Goal: Task Accomplishment & Management: Manage account settings

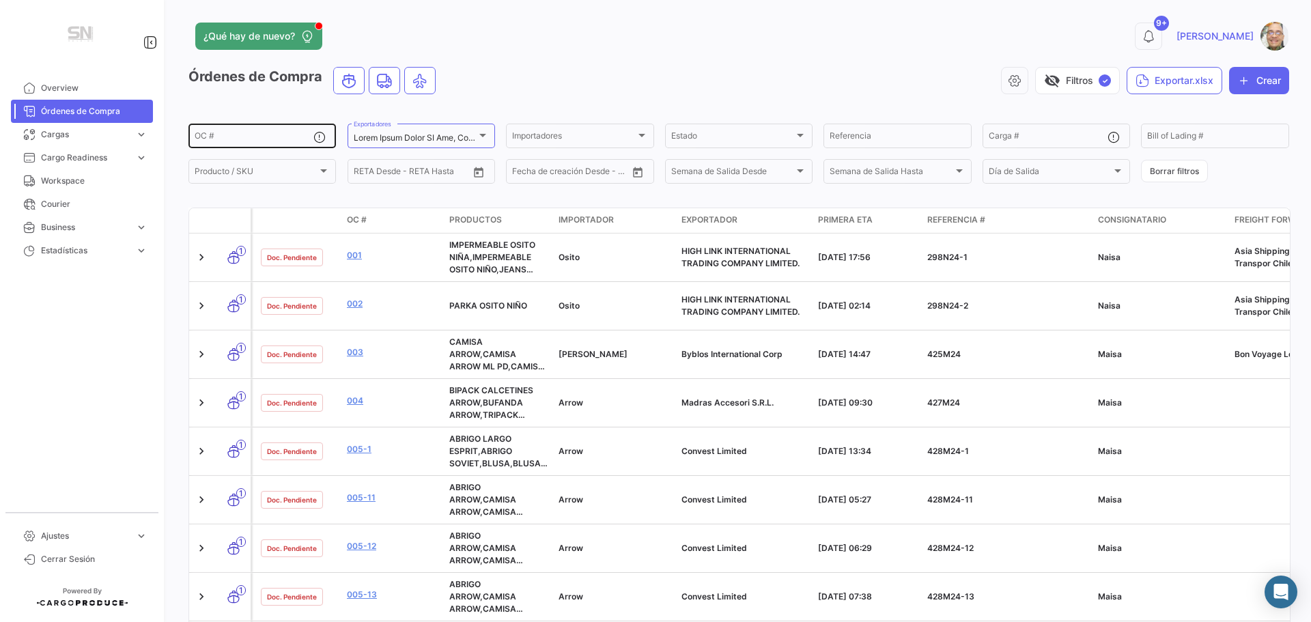
click at [242, 138] on input "OC #" at bounding box center [254, 138] width 119 height 10
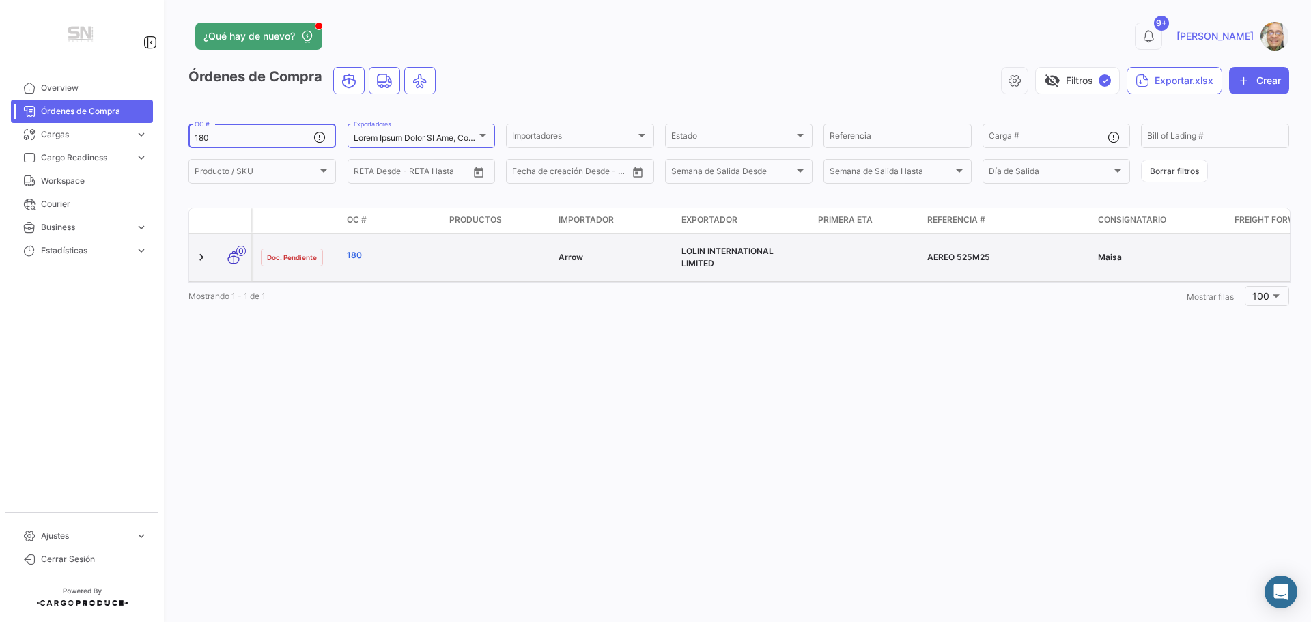
type input "180"
click at [351, 255] on link "180" at bounding box center [392, 255] width 91 height 12
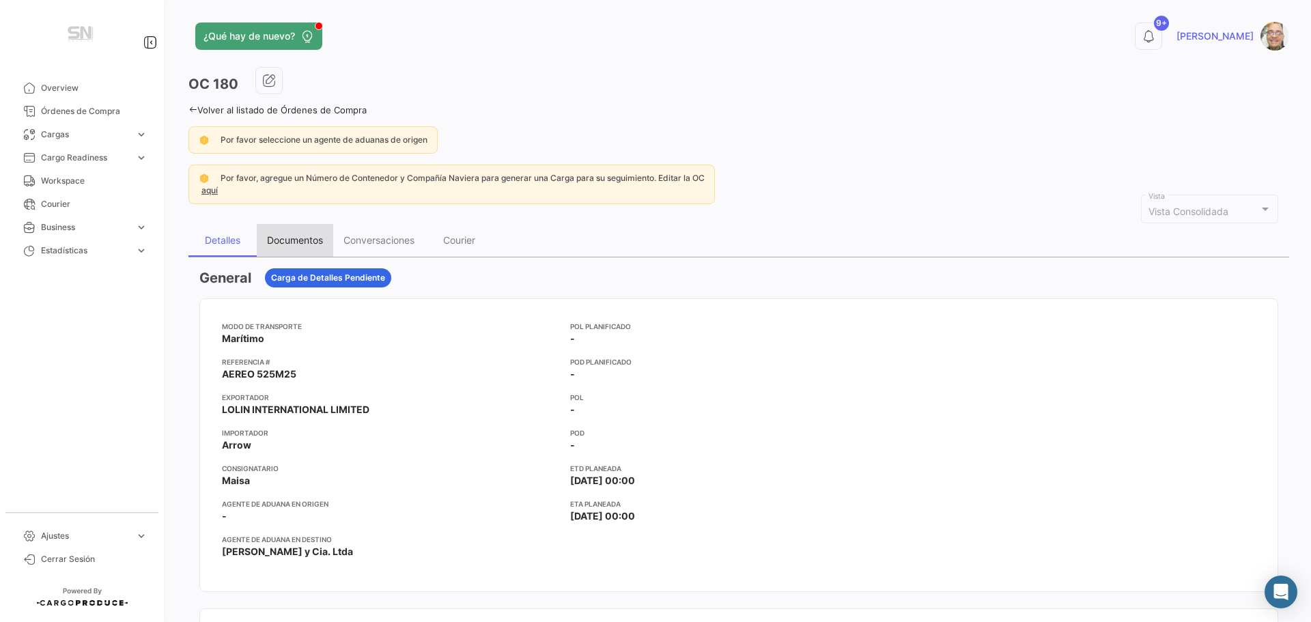
click at [291, 238] on div "Documentos" at bounding box center [295, 240] width 56 height 12
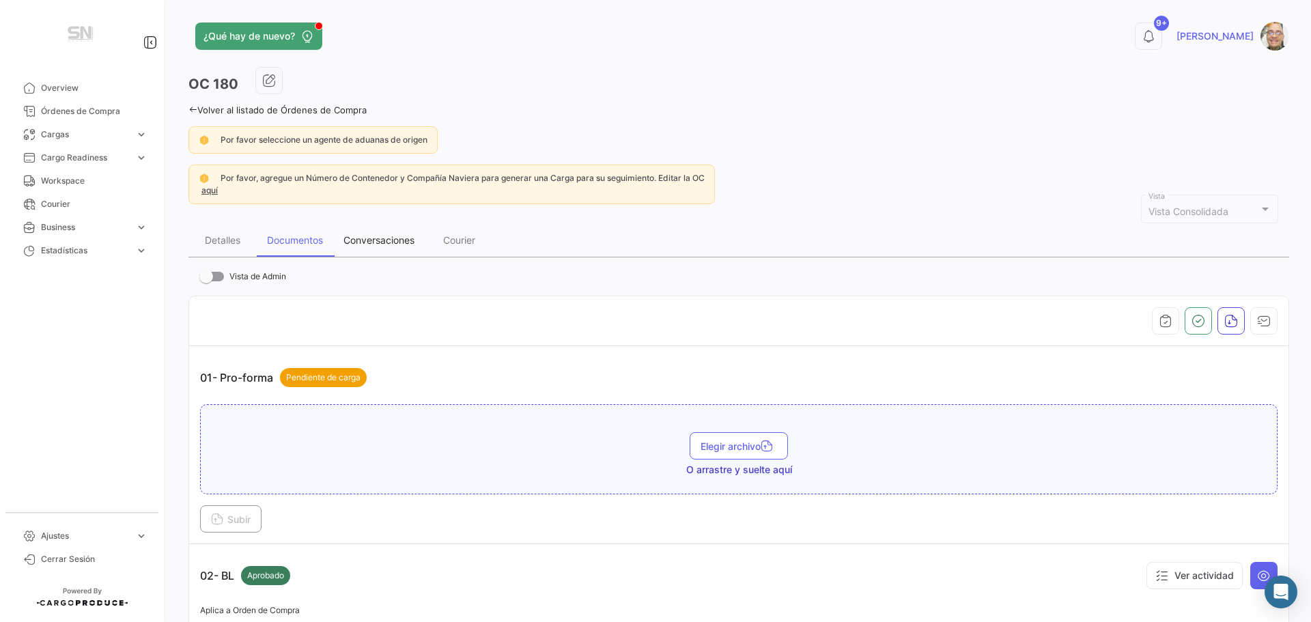
click at [372, 242] on div "Conversaciones" at bounding box center [378, 240] width 71 height 12
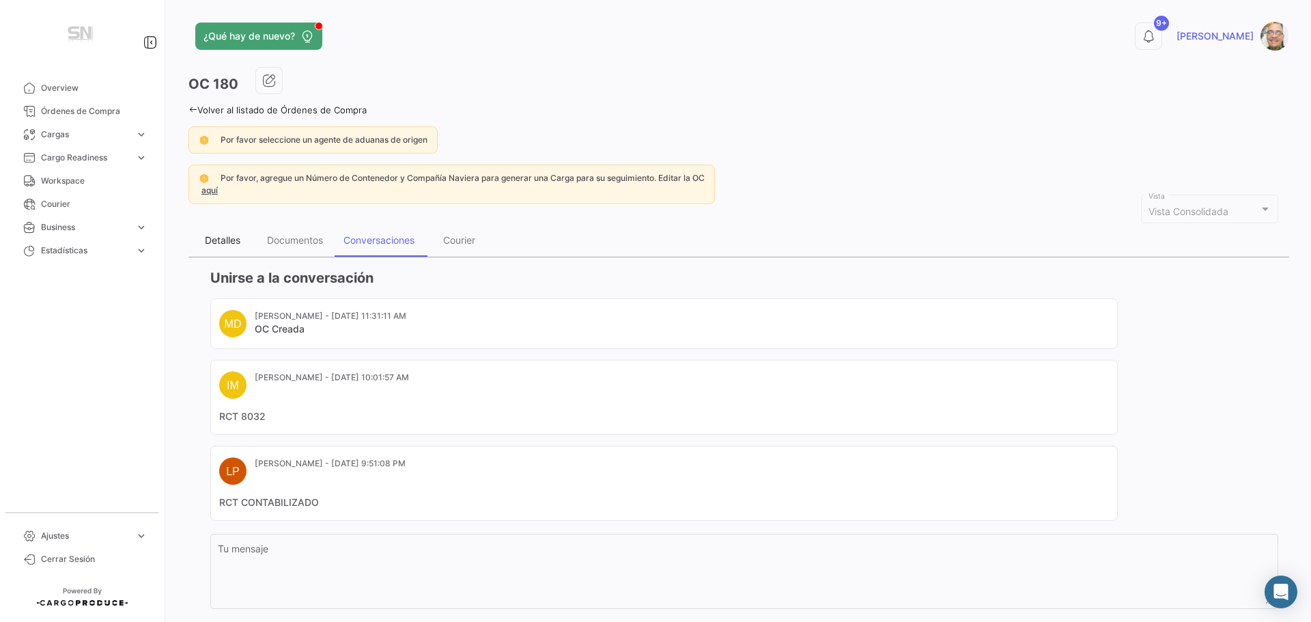
click at [223, 244] on div "Detalles" at bounding box center [223, 240] width 36 height 12
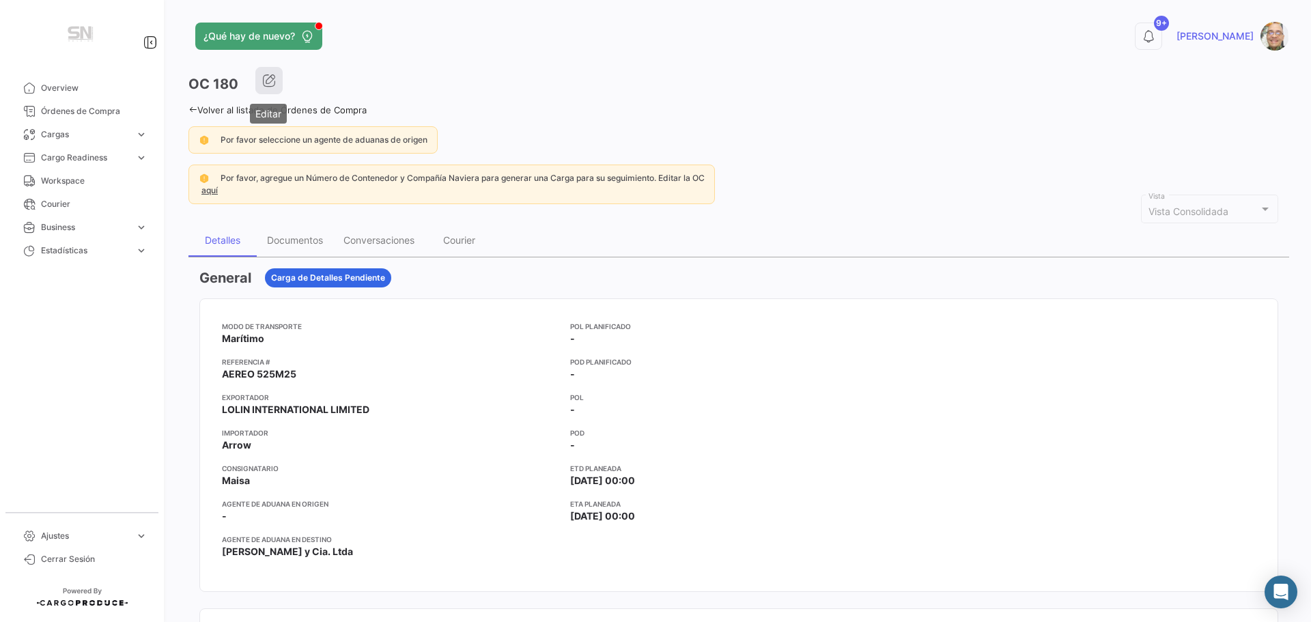
click at [270, 76] on icon "button" at bounding box center [269, 81] width 14 height 14
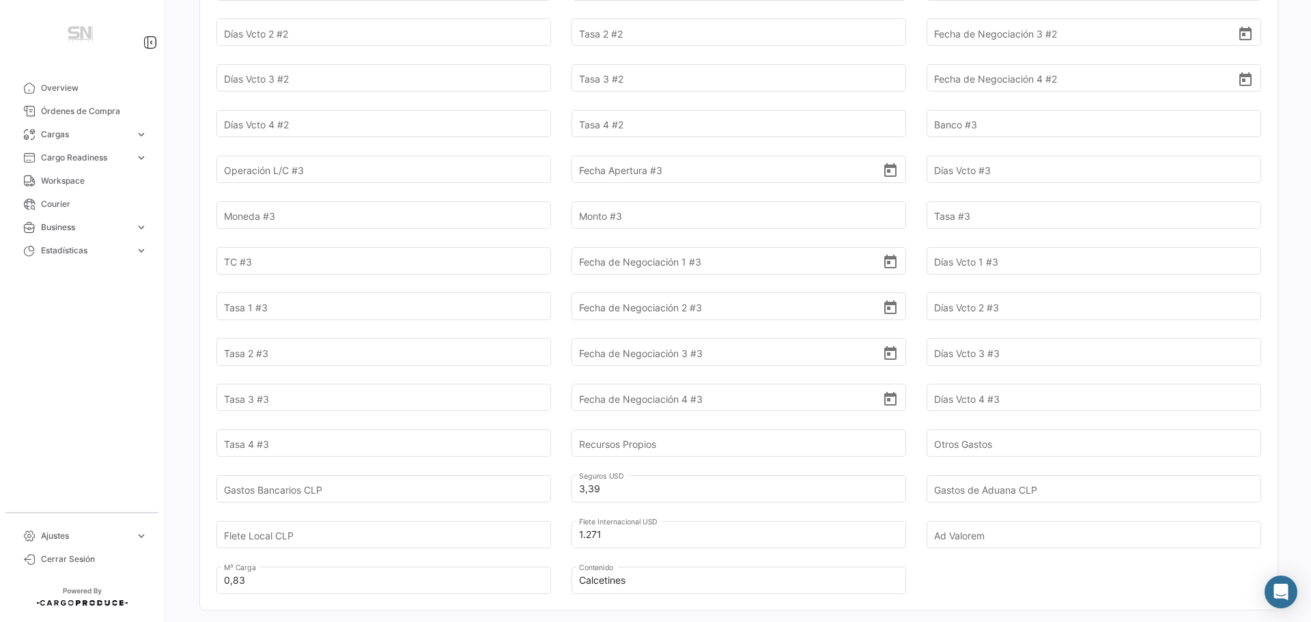
scroll to position [1093, 0]
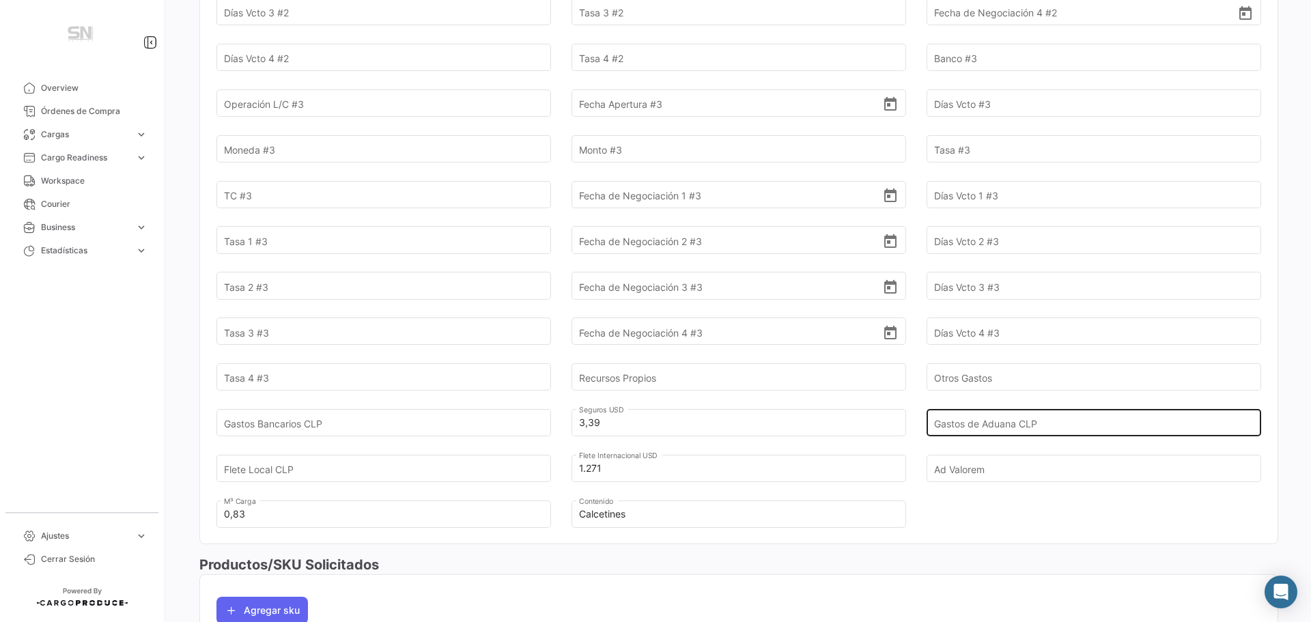
click at [983, 424] on input "Gastos de Aduana CLP" at bounding box center [1086, 423] width 304 height 48
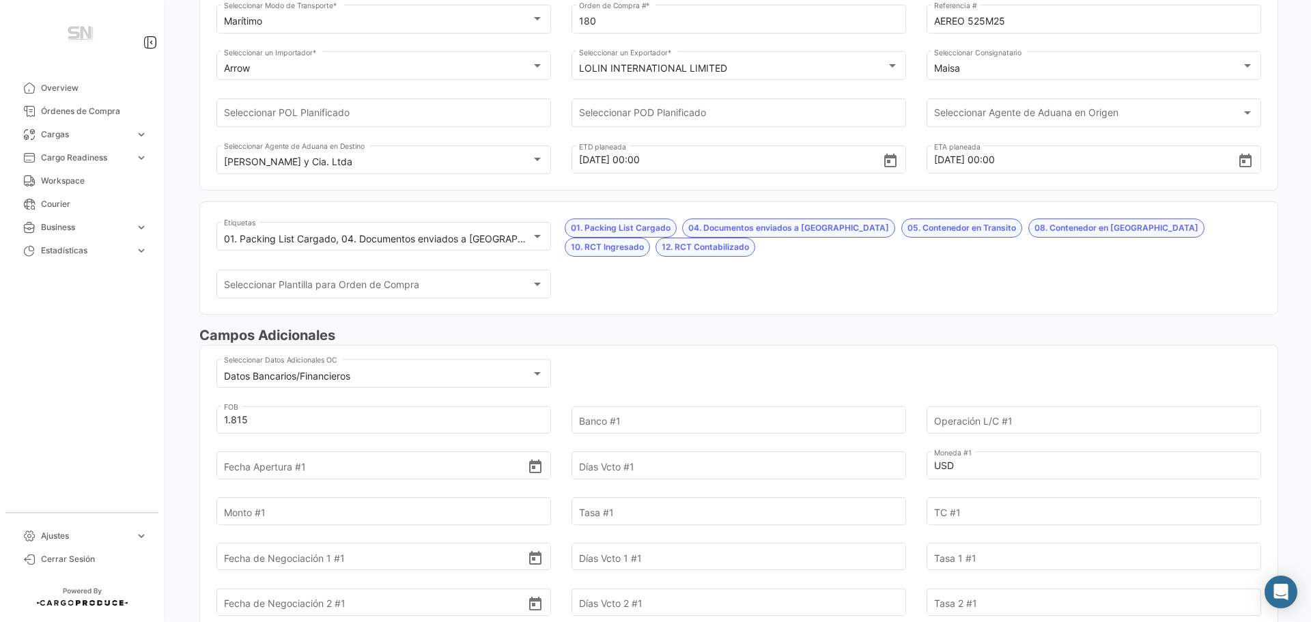
scroll to position [68, 0]
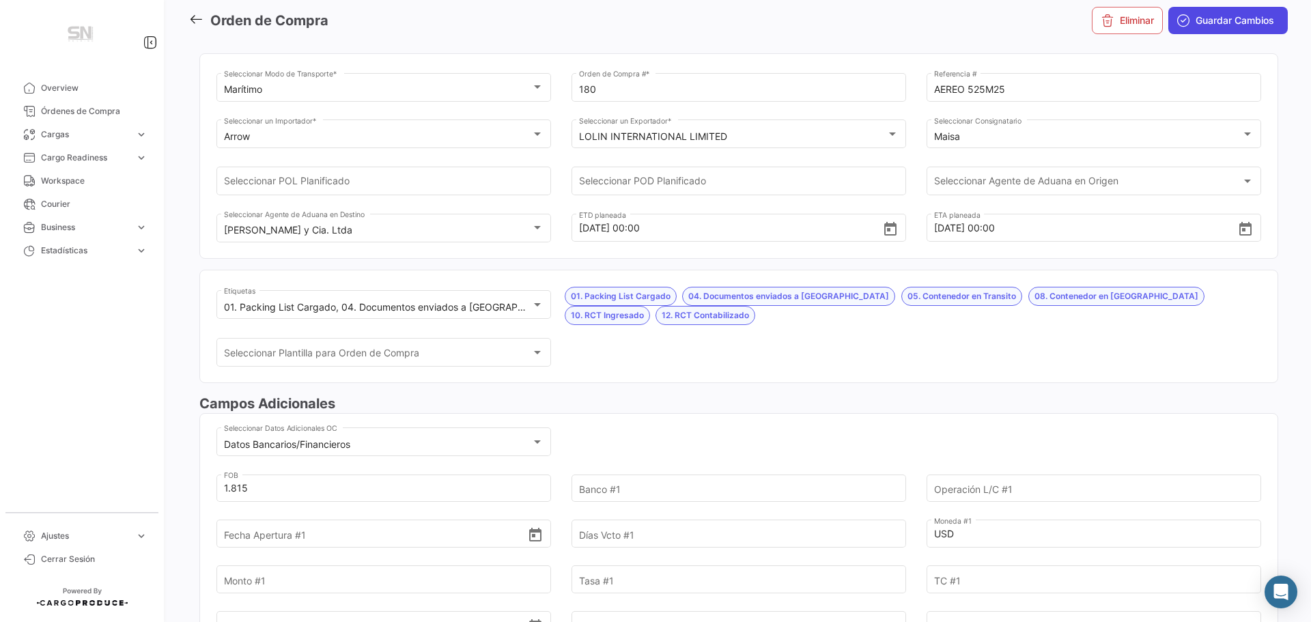
type input "94.247,00"
click at [1203, 22] on span "Guardar Cambios" at bounding box center [1235, 21] width 79 height 14
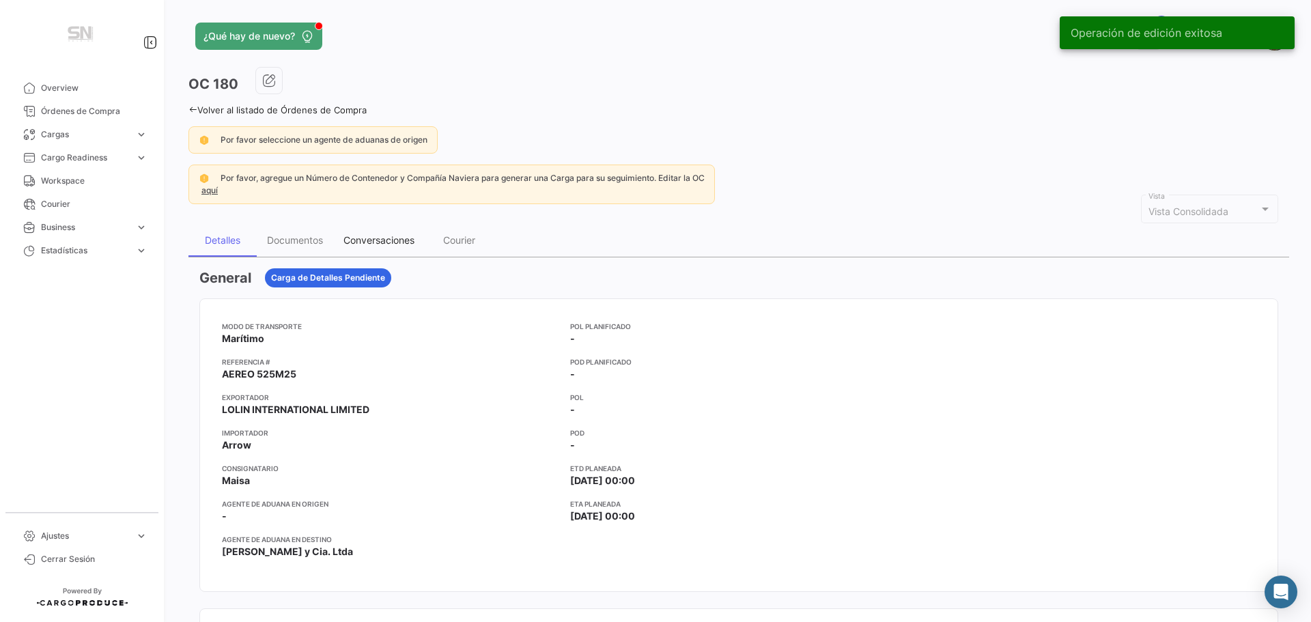
click at [362, 240] on div "Conversaciones" at bounding box center [378, 240] width 71 height 12
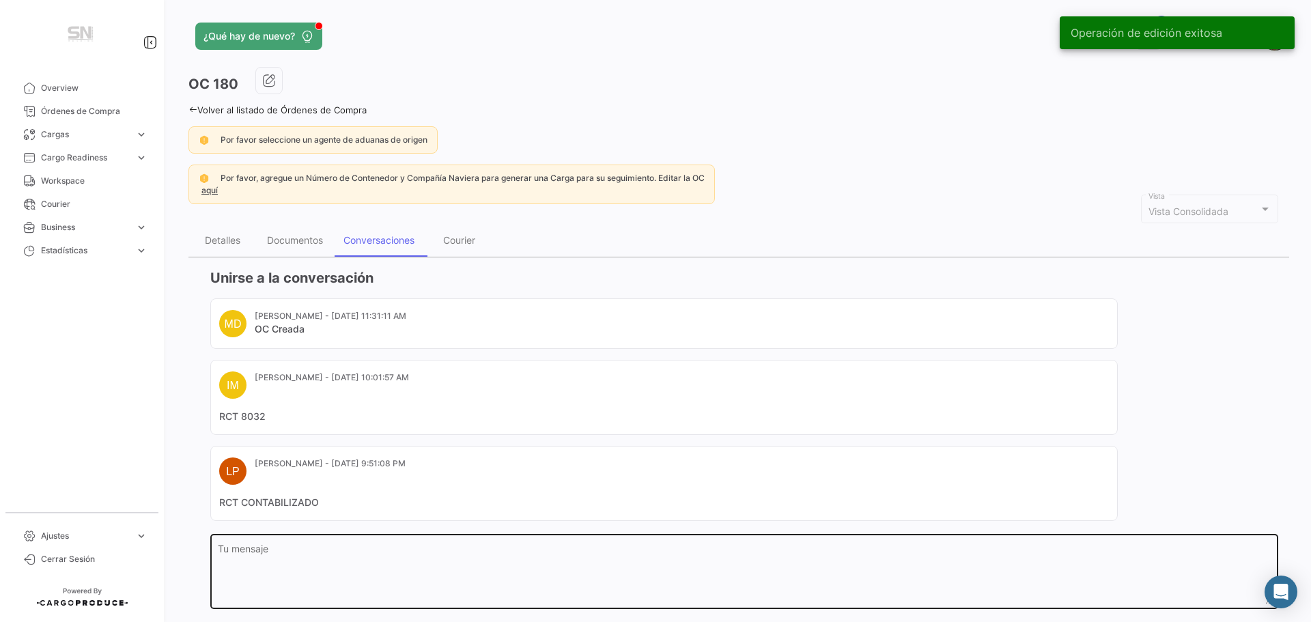
click at [350, 542] on div "Tu mensaje" at bounding box center [745, 570] width 1054 height 77
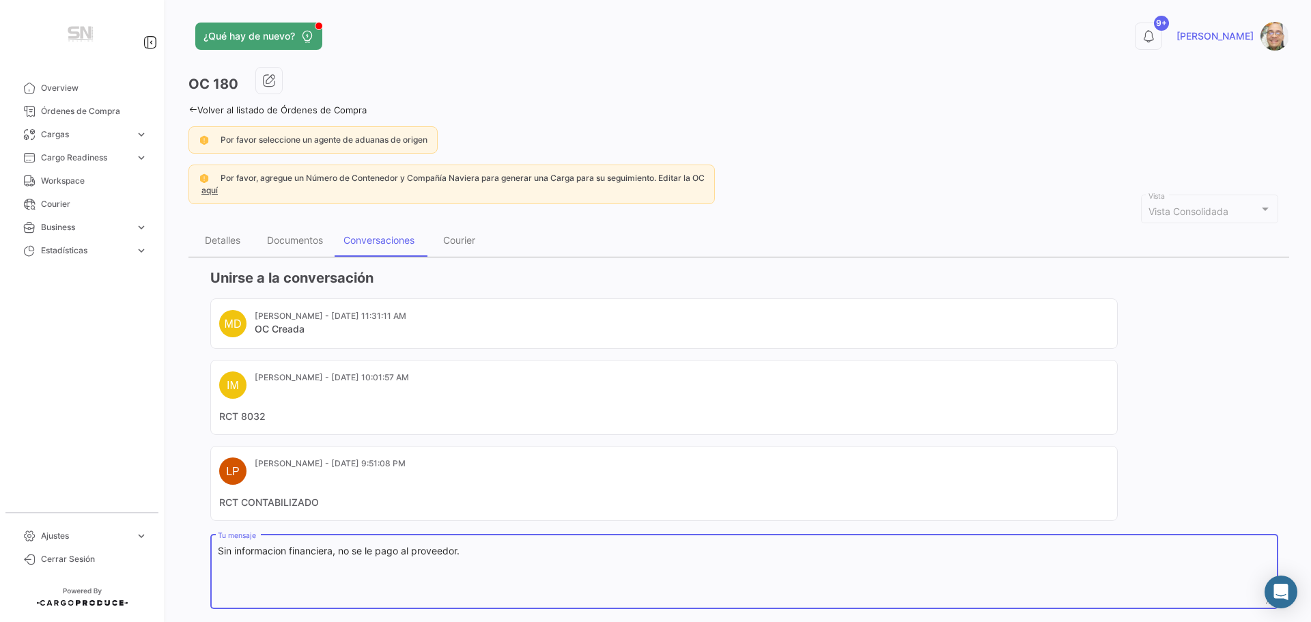
click at [533, 568] on textarea "Sin informacion financiera, no se le pago al proveedor." at bounding box center [745, 574] width 1054 height 60
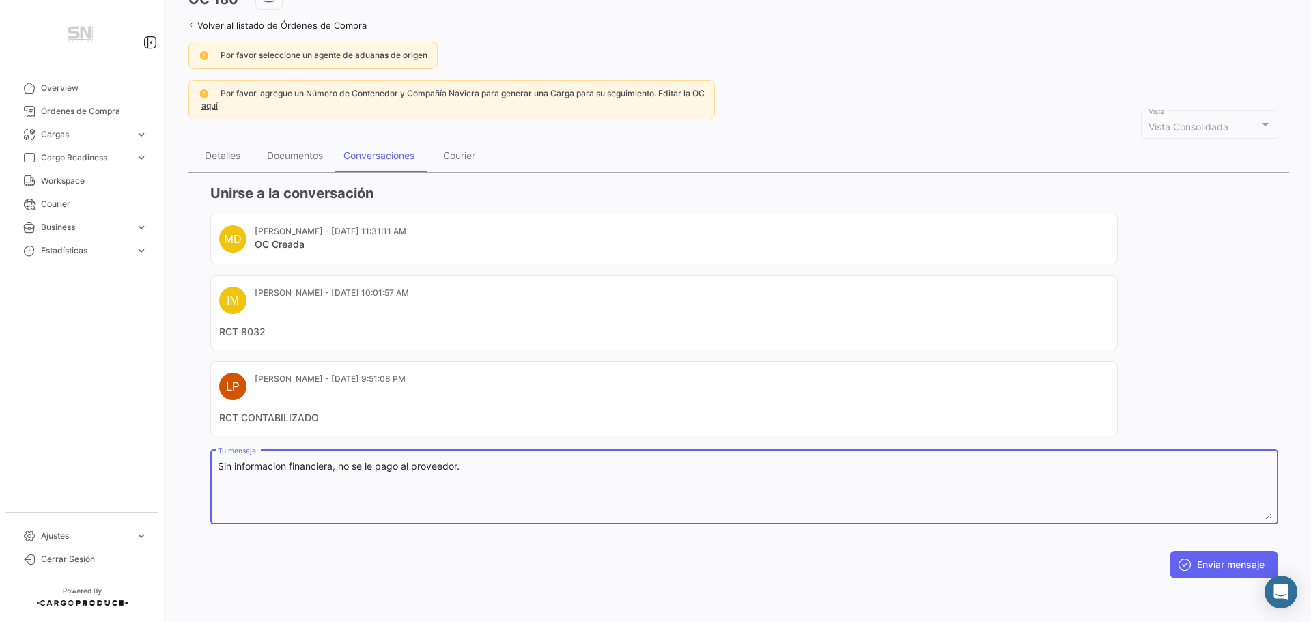
click at [468, 463] on textarea "Sin informacion financiera, no se le pago al proveedor." at bounding box center [745, 490] width 1054 height 60
type textarea "Sin informacion financiera, el proveedor cubrio todos los costos."
click at [1213, 565] on button "Enviar mensaje" at bounding box center [1224, 564] width 109 height 27
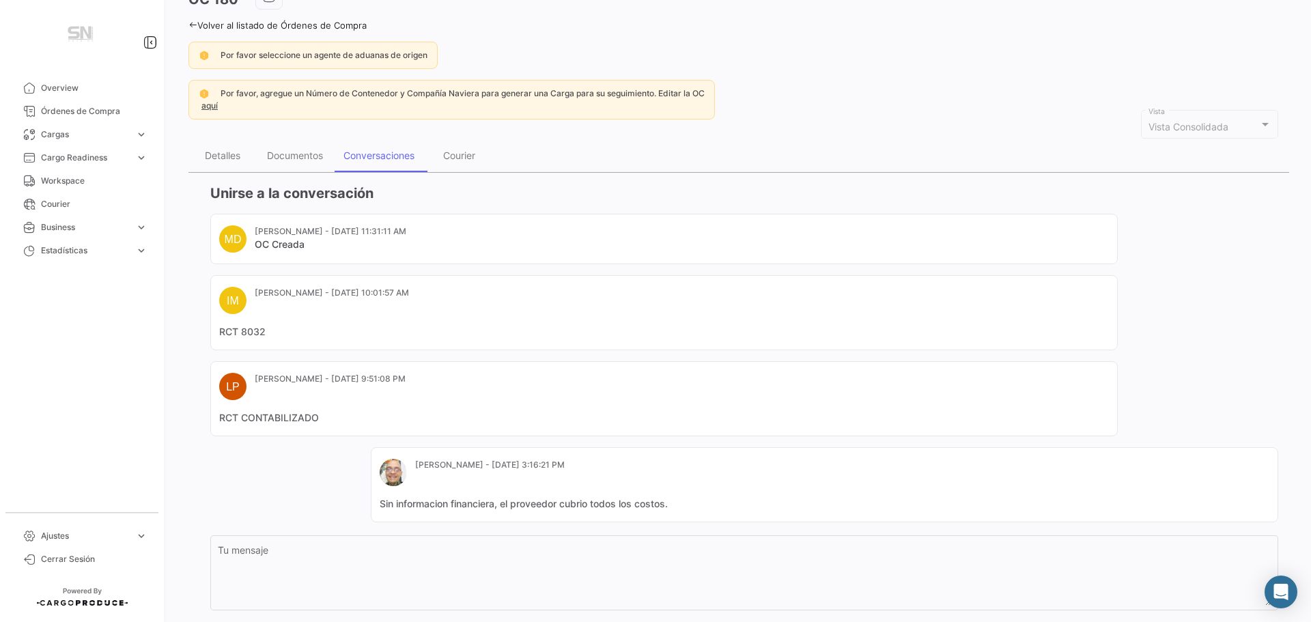
scroll to position [0, 0]
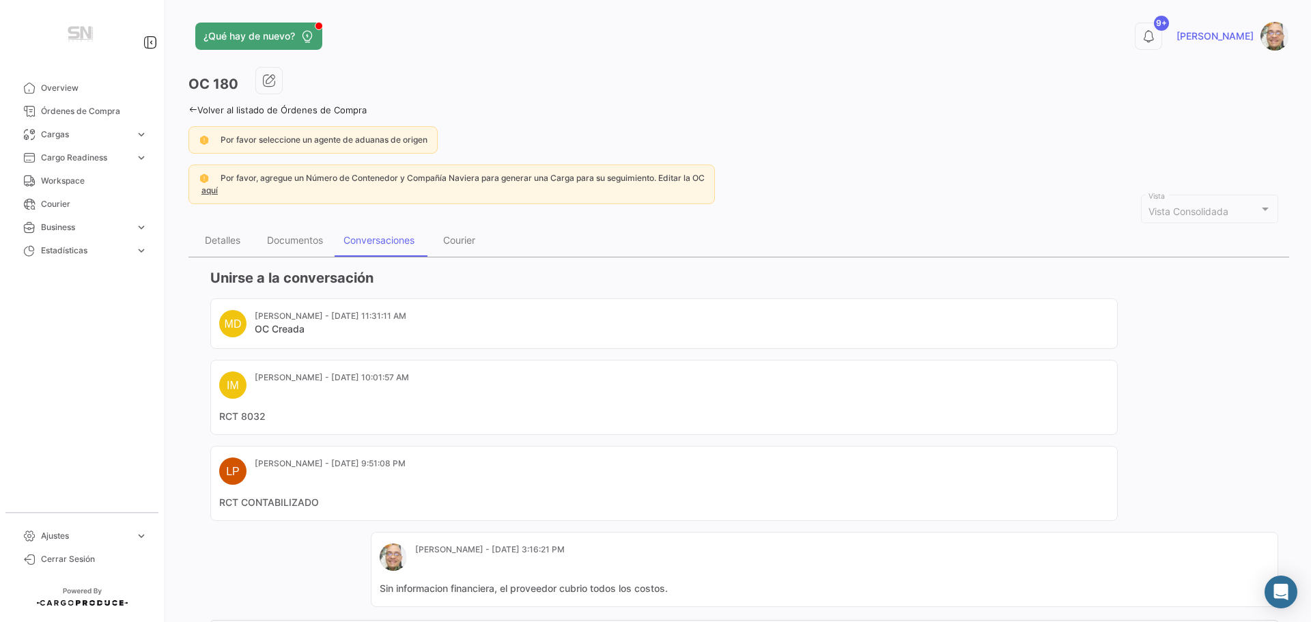
click at [195, 109] on icon at bounding box center [192, 109] width 9 height 9
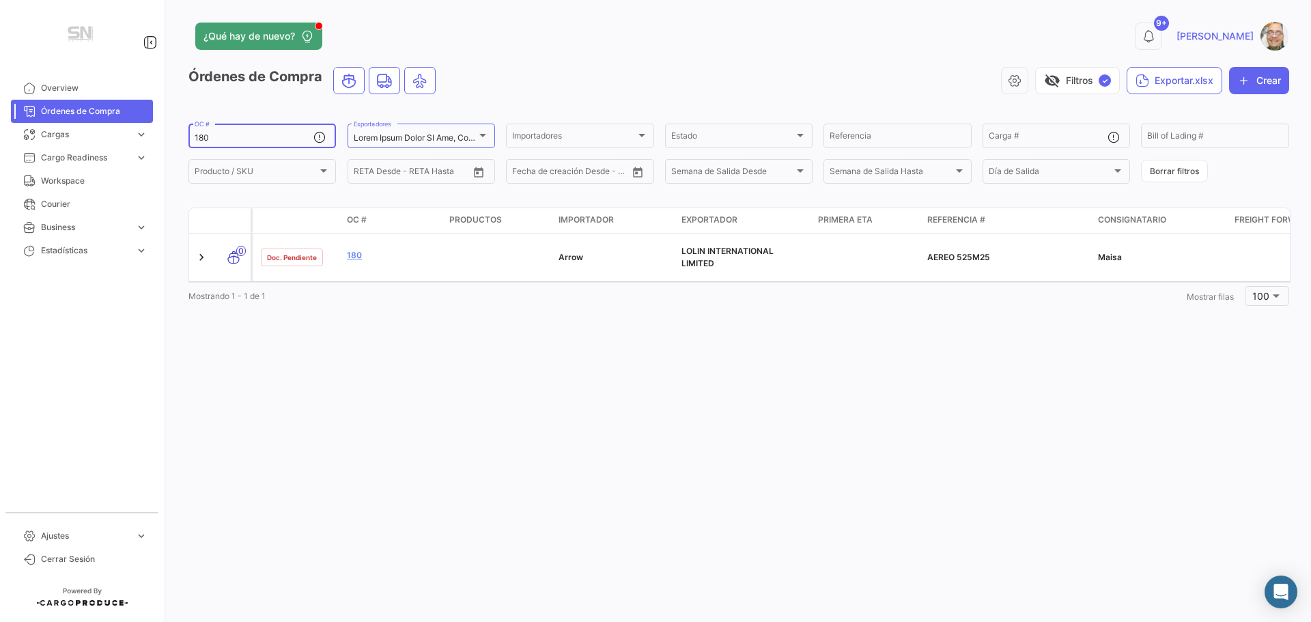
click at [242, 141] on input "180" at bounding box center [254, 138] width 119 height 10
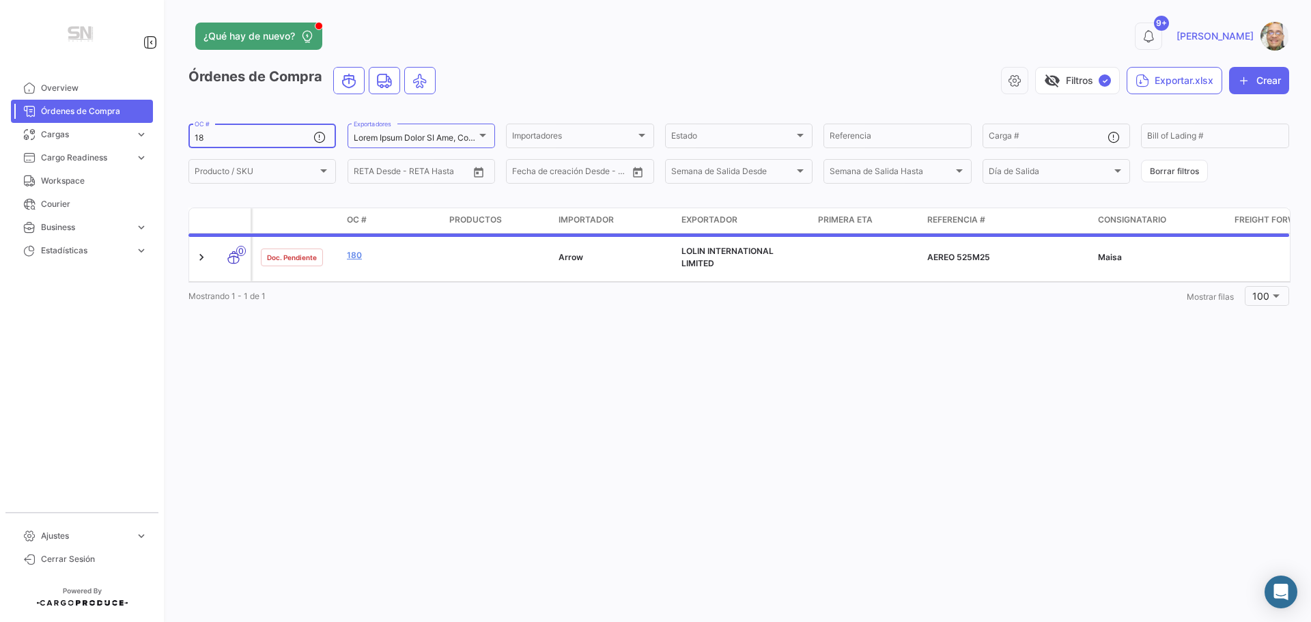
type input "1"
click at [485, 132] on div at bounding box center [483, 135] width 12 height 11
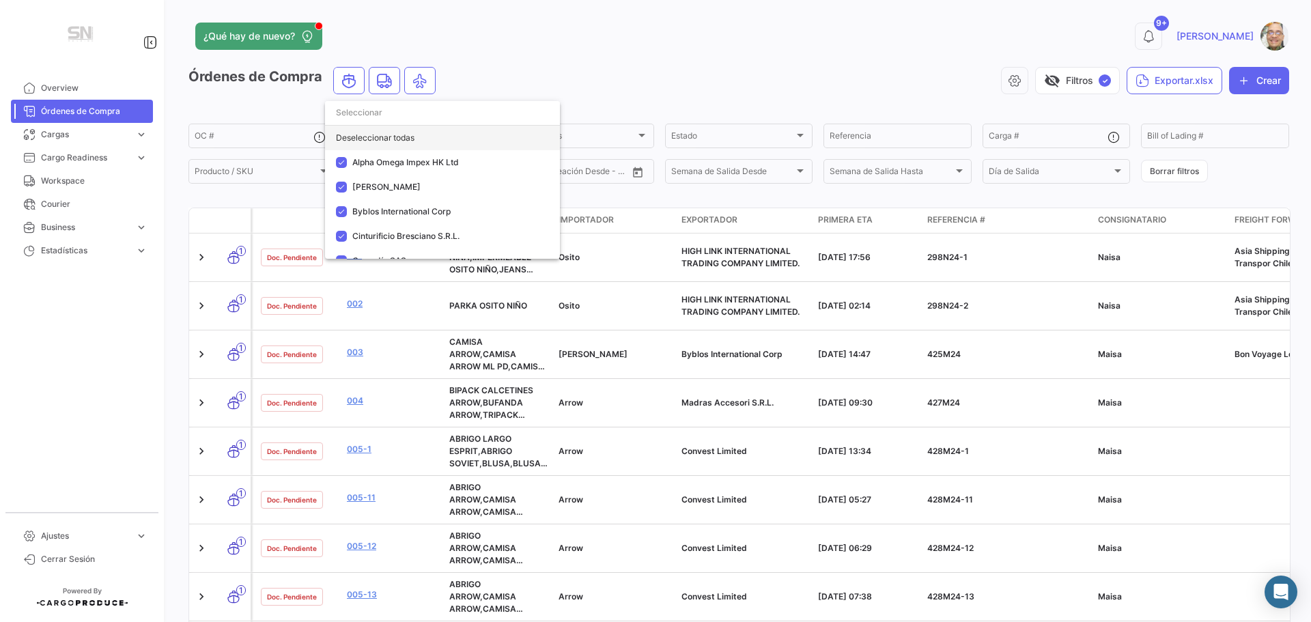
click at [378, 139] on div "Deseleccionar todas" at bounding box center [442, 138] width 235 height 25
click at [360, 137] on div "Seleccionar todas" at bounding box center [442, 138] width 235 height 25
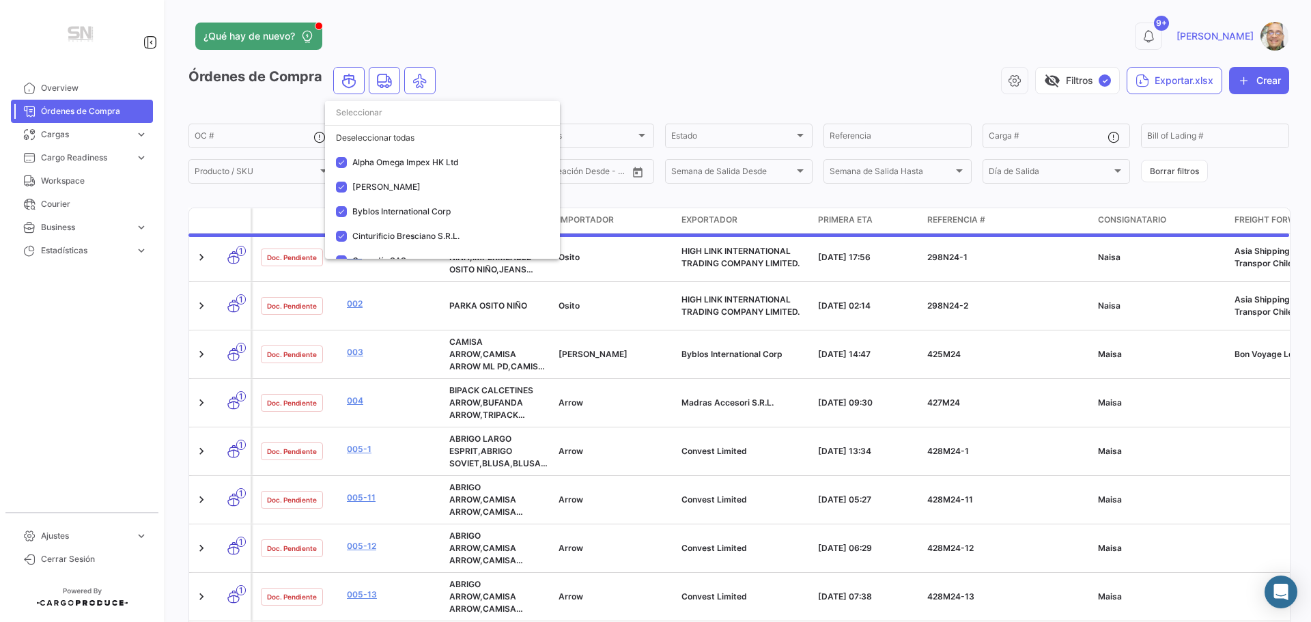
click at [556, 70] on div at bounding box center [655, 311] width 1311 height 622
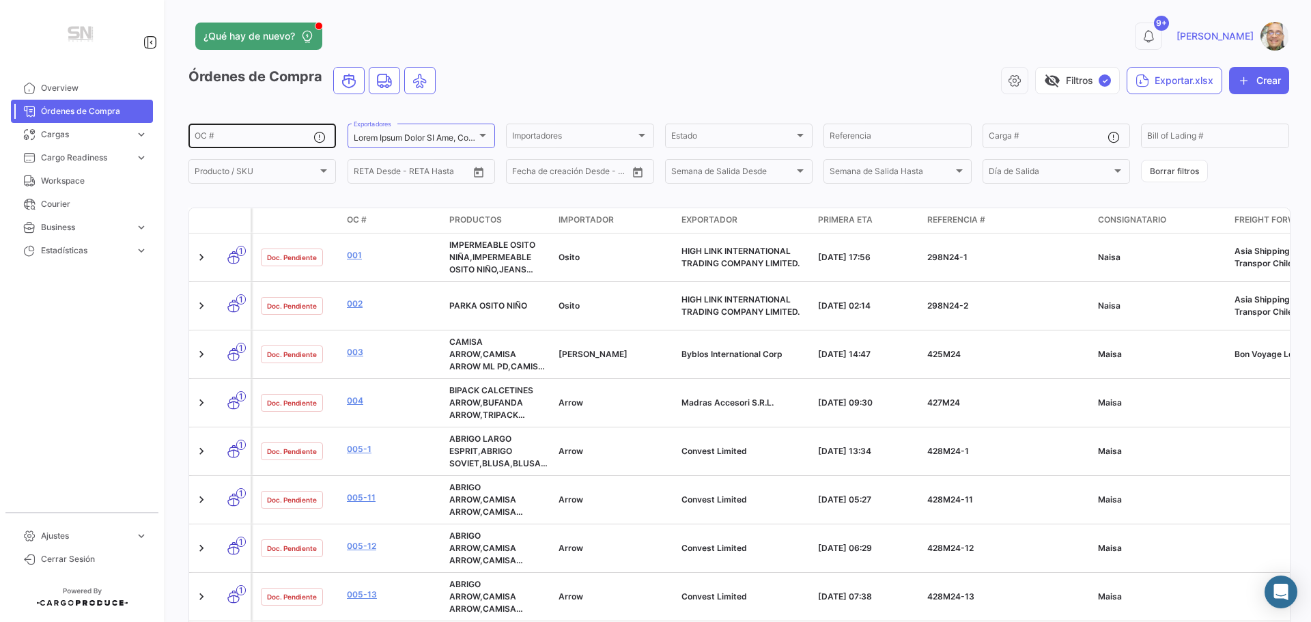
click at [216, 142] on input "OC #" at bounding box center [254, 138] width 119 height 10
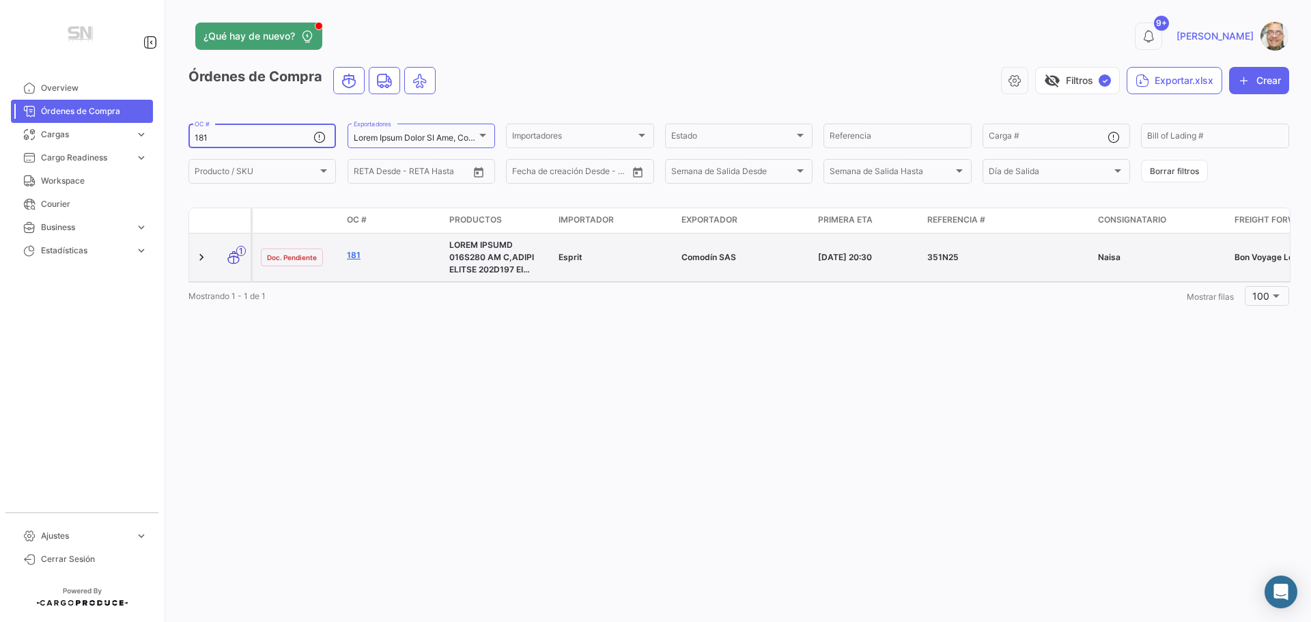
type input "181"
click at [350, 255] on link "181" at bounding box center [392, 255] width 91 height 12
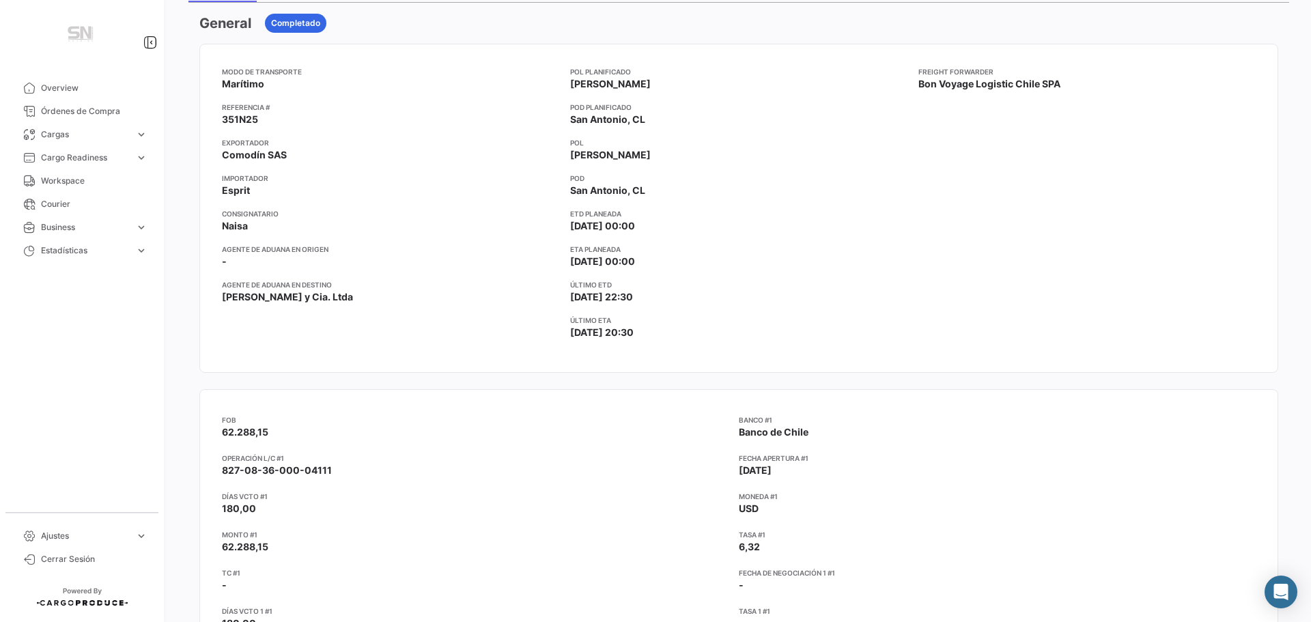
scroll to position [68, 0]
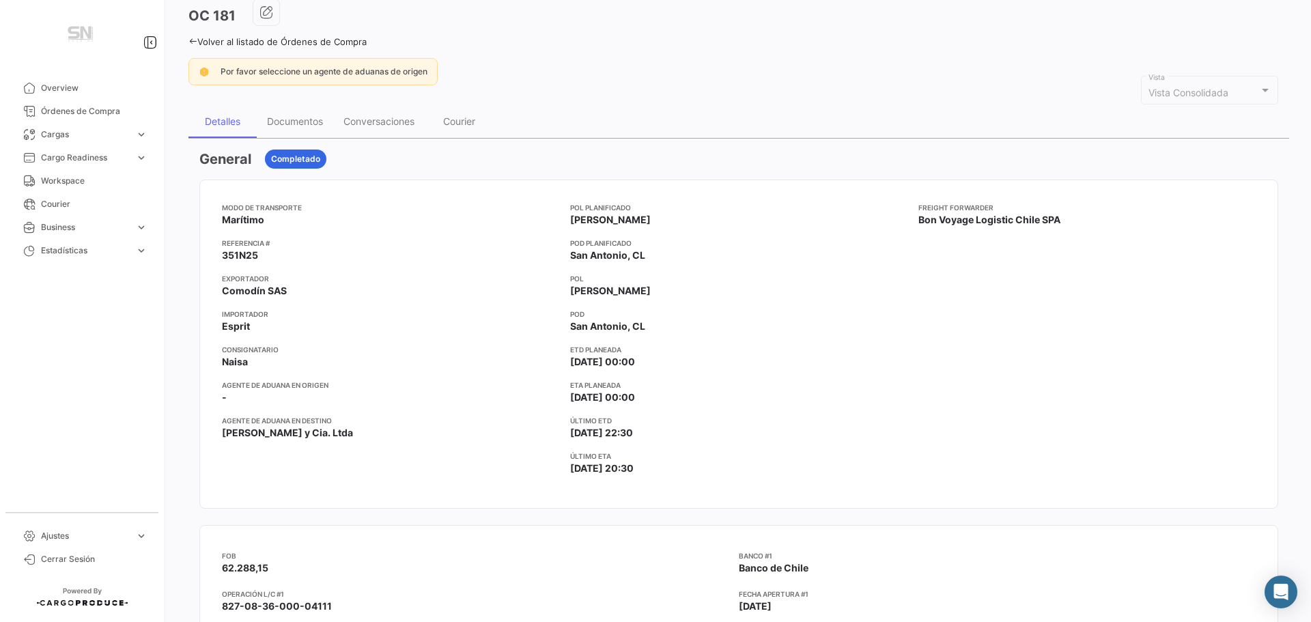
click at [193, 41] on icon at bounding box center [192, 41] width 9 height 9
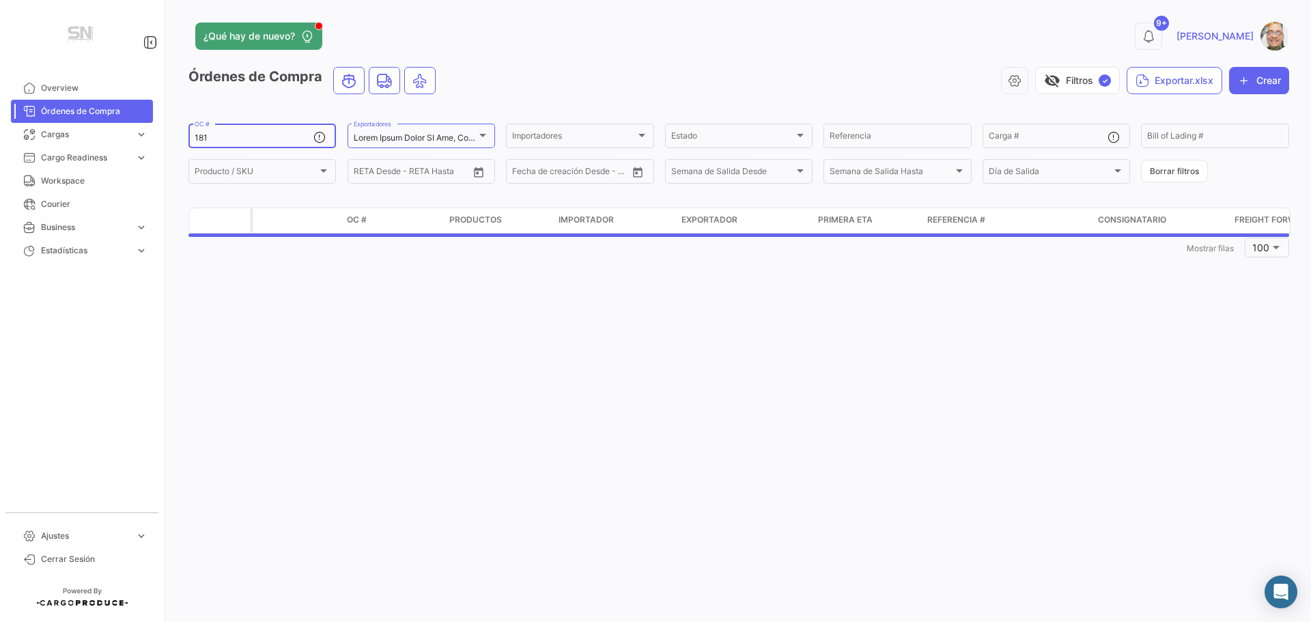
click at [233, 139] on input "181" at bounding box center [254, 138] width 119 height 10
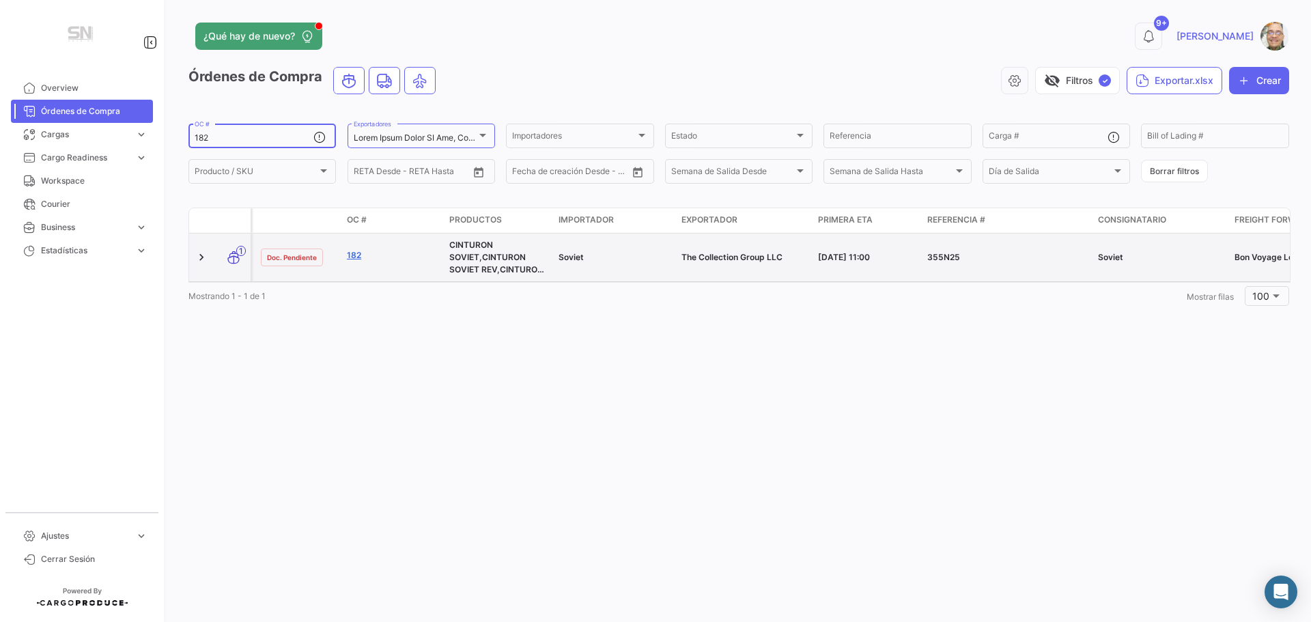
type input "182"
click at [361, 255] on link "182" at bounding box center [392, 255] width 91 height 12
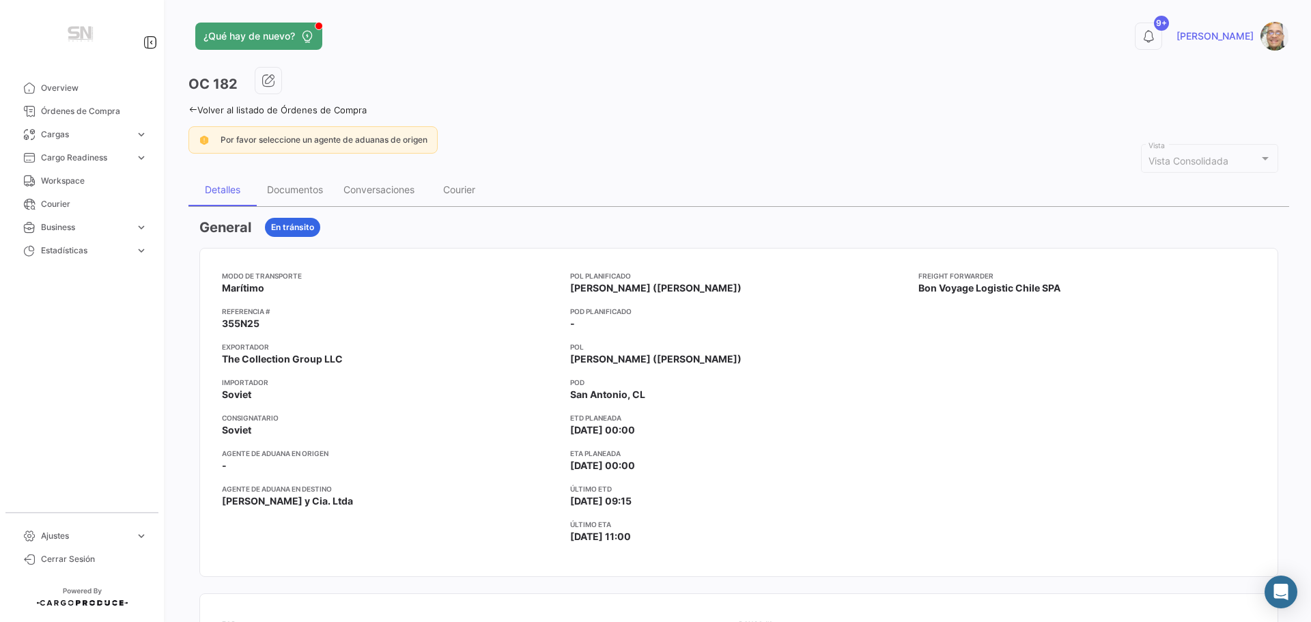
click at [192, 109] on icon at bounding box center [192, 109] width 9 height 9
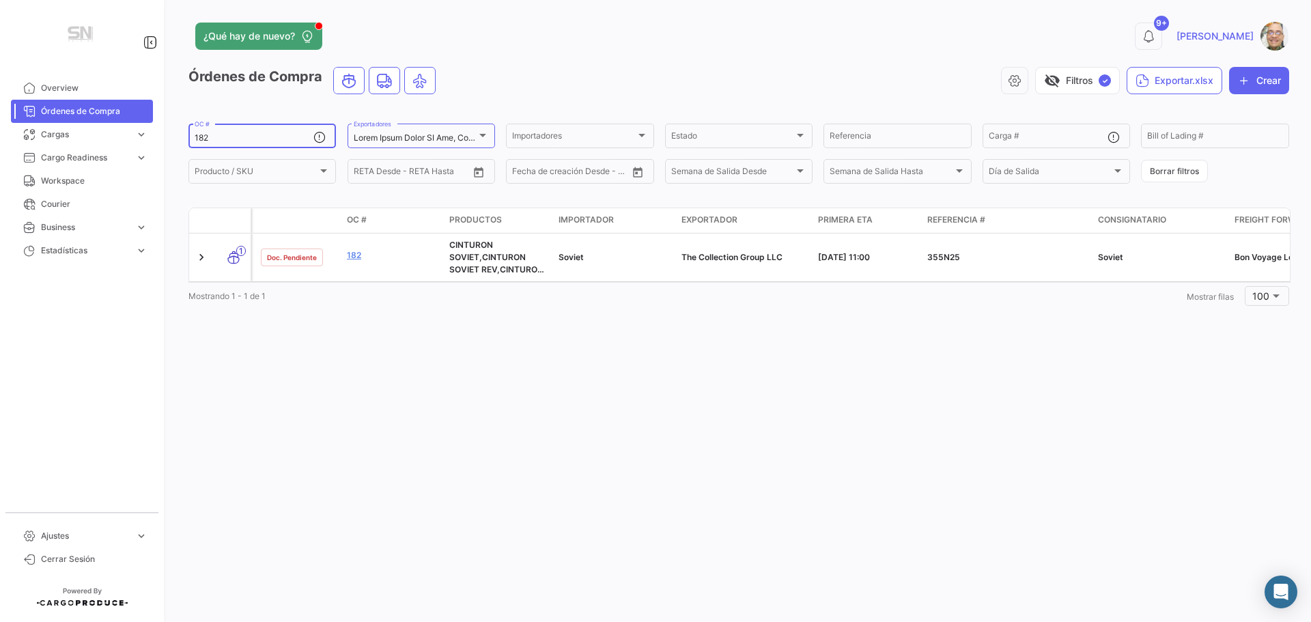
click at [257, 130] on div "182 OC #" at bounding box center [254, 135] width 119 height 27
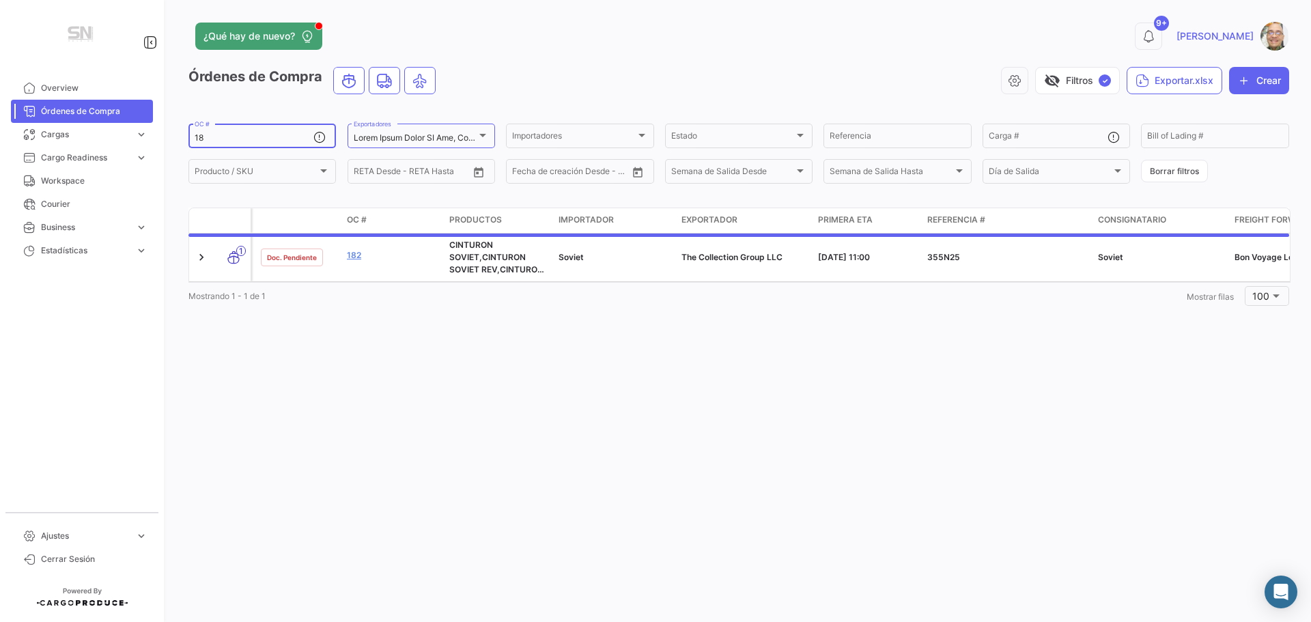
type input "1"
click at [906, 135] on input "Referencia" at bounding box center [897, 138] width 135 height 10
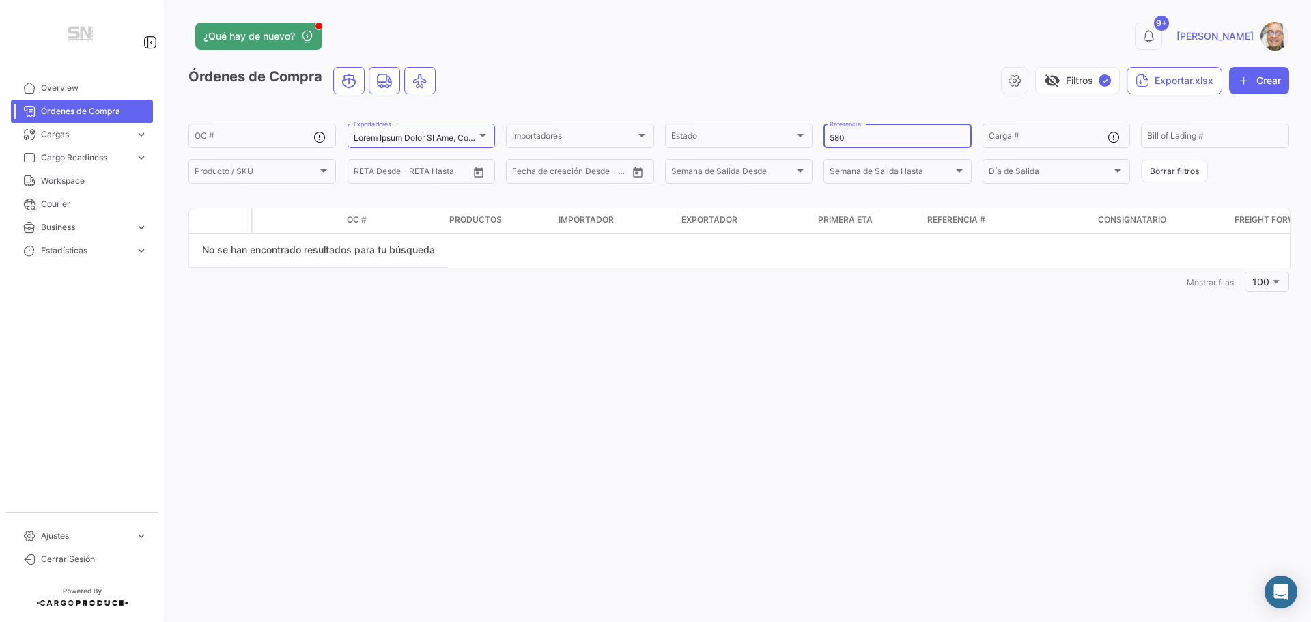
type input "580"
click at [250, 140] on input "OC #" at bounding box center [254, 138] width 119 height 10
type input "180"
click at [863, 136] on input "580" at bounding box center [897, 138] width 135 height 10
type input "5"
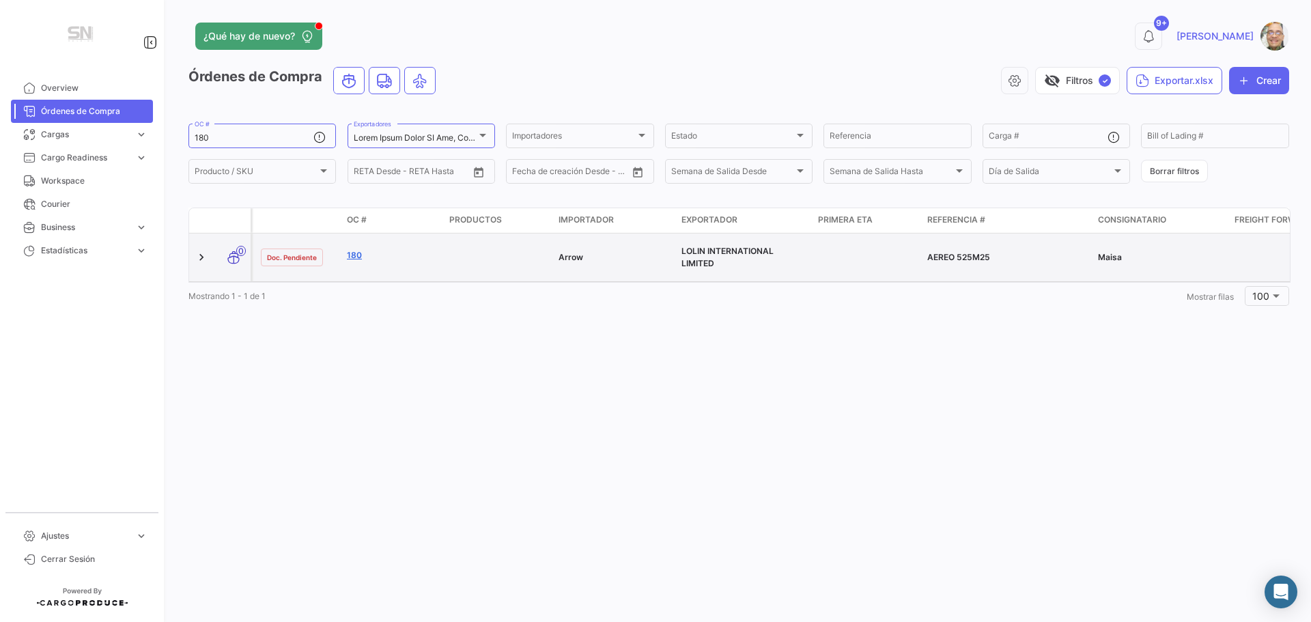
click at [358, 255] on link "180" at bounding box center [392, 255] width 91 height 12
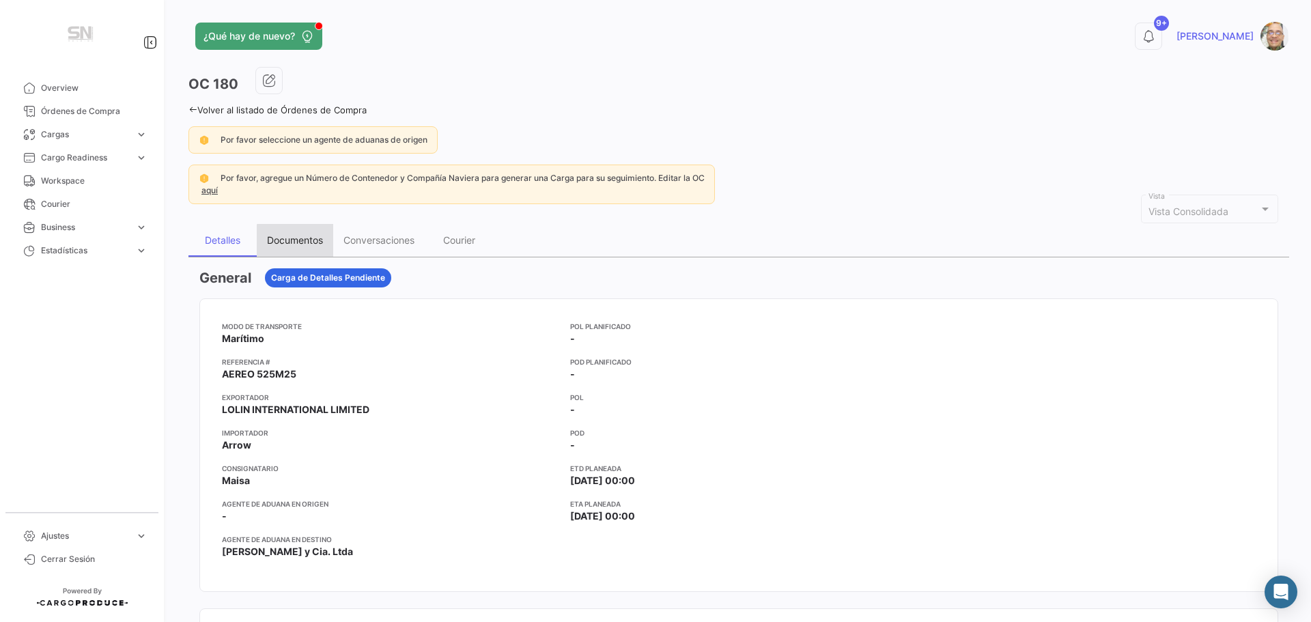
click at [301, 242] on div "Documentos" at bounding box center [295, 240] width 56 height 12
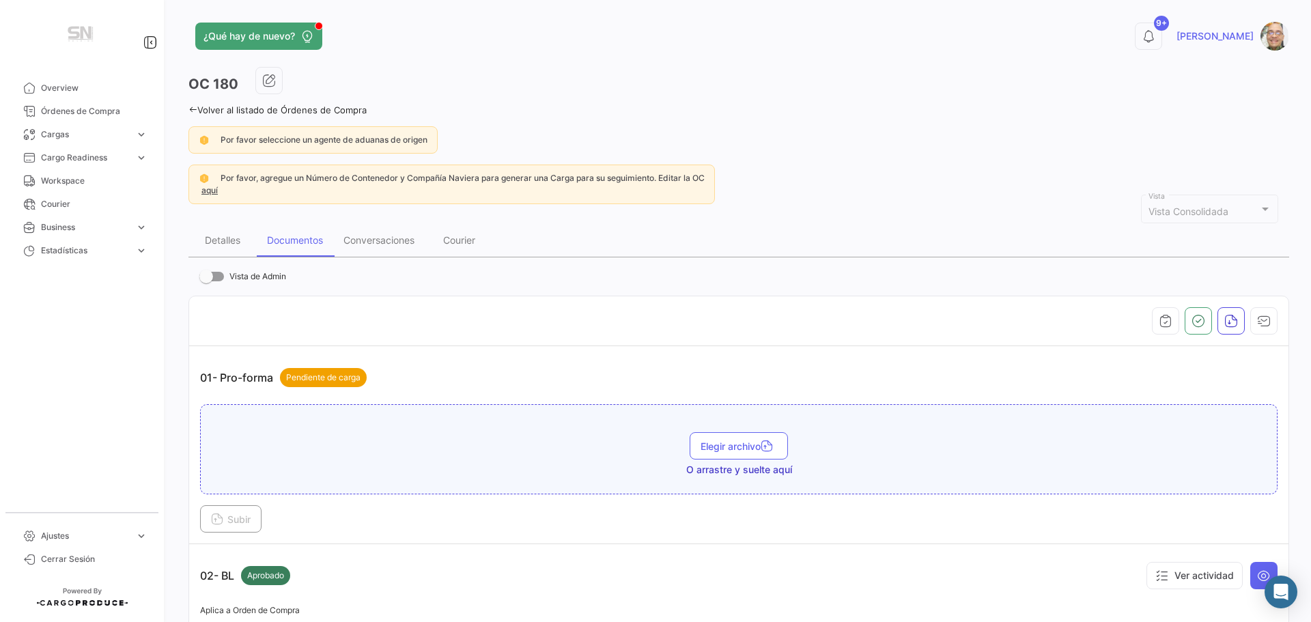
click at [195, 111] on icon at bounding box center [192, 109] width 9 height 9
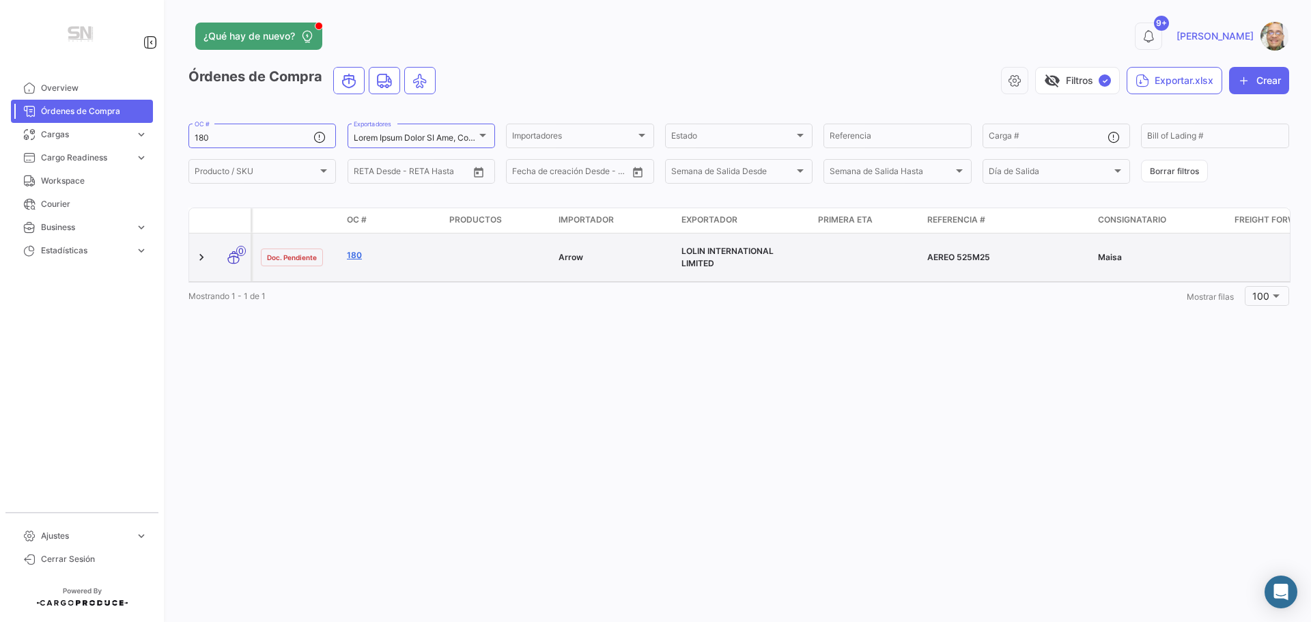
click at [358, 249] on link "180" at bounding box center [392, 255] width 91 height 12
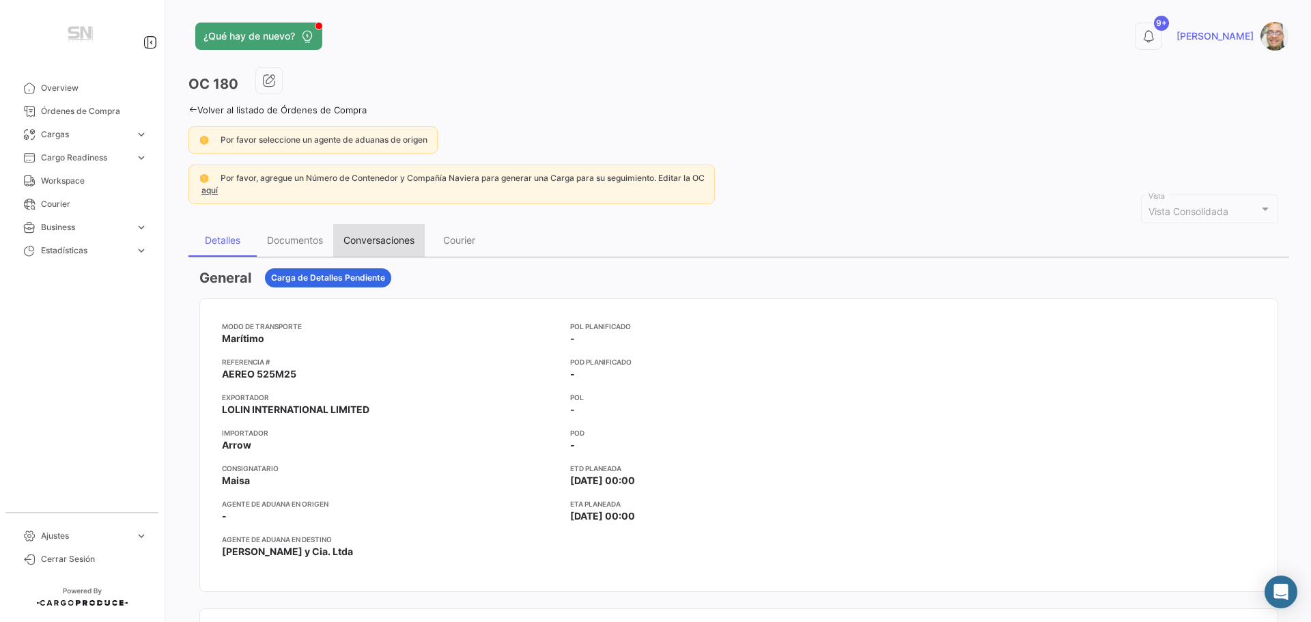
click at [365, 244] on div "Conversaciones" at bounding box center [378, 240] width 71 height 12
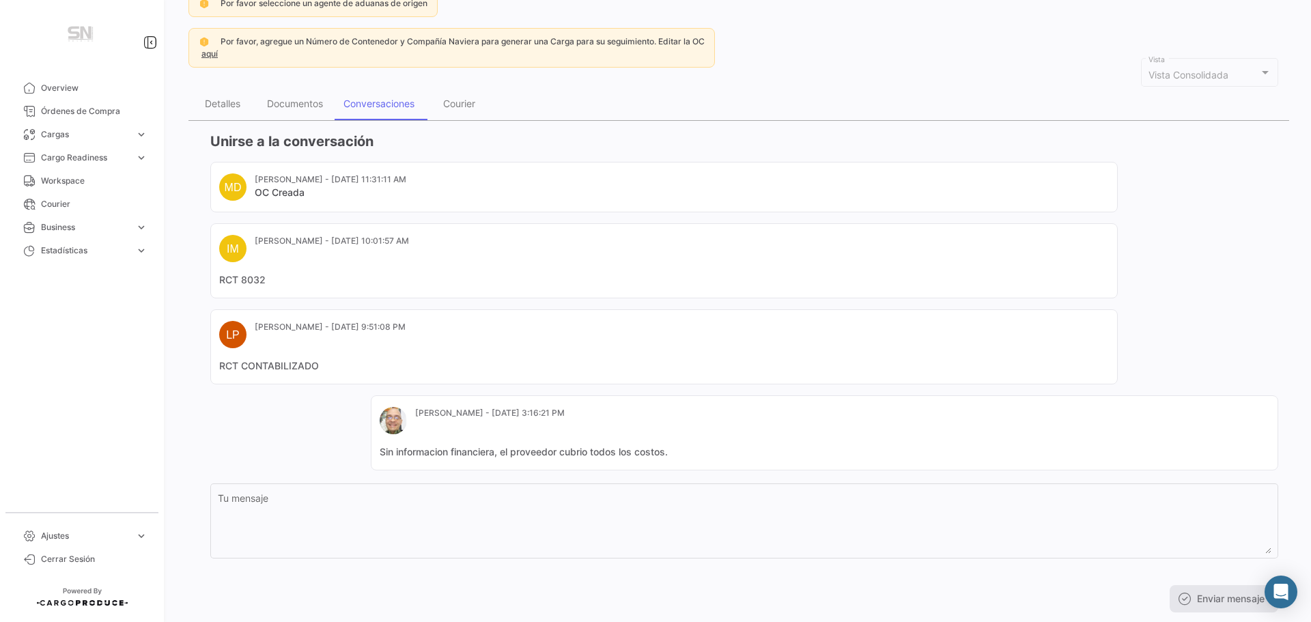
scroll to position [171, 0]
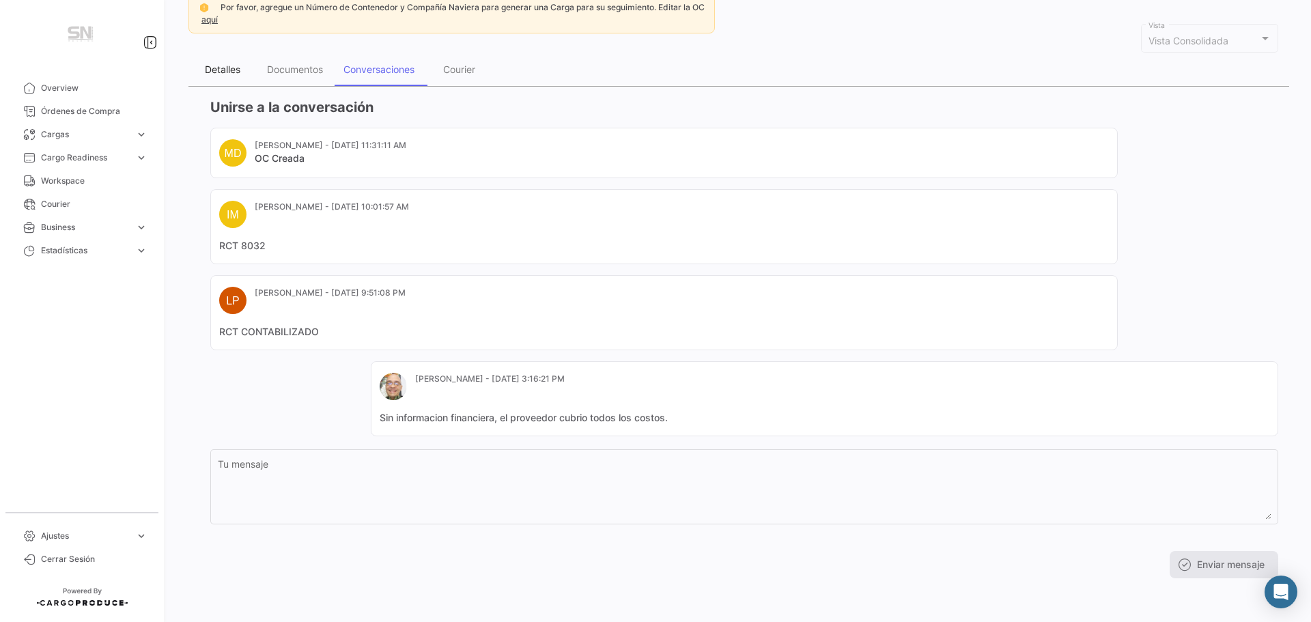
click at [211, 69] on div "Detalles" at bounding box center [223, 70] width 36 height 12
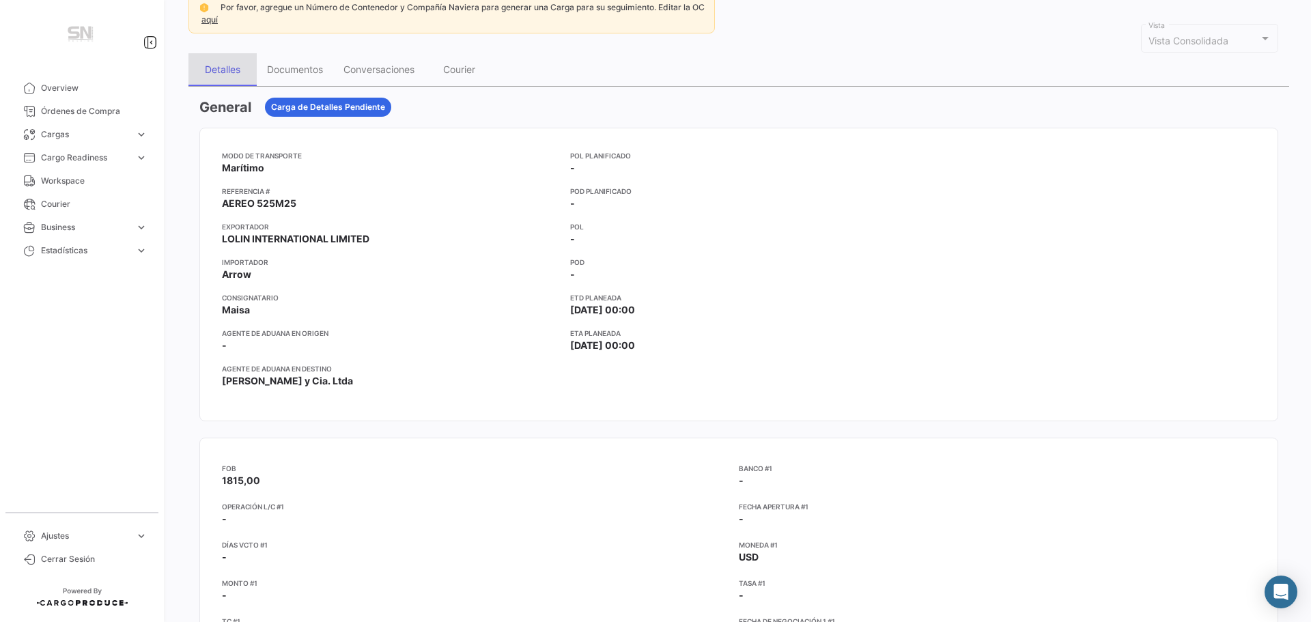
scroll to position [0, 0]
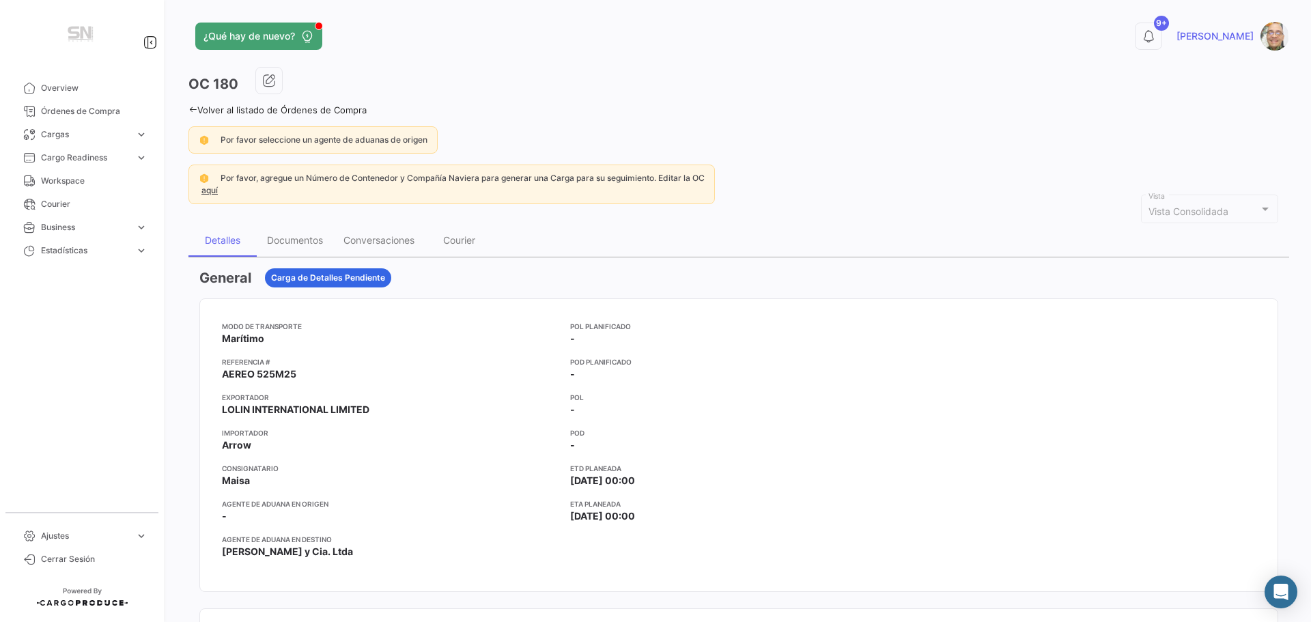
click at [188, 109] on icon at bounding box center [192, 109] width 9 height 9
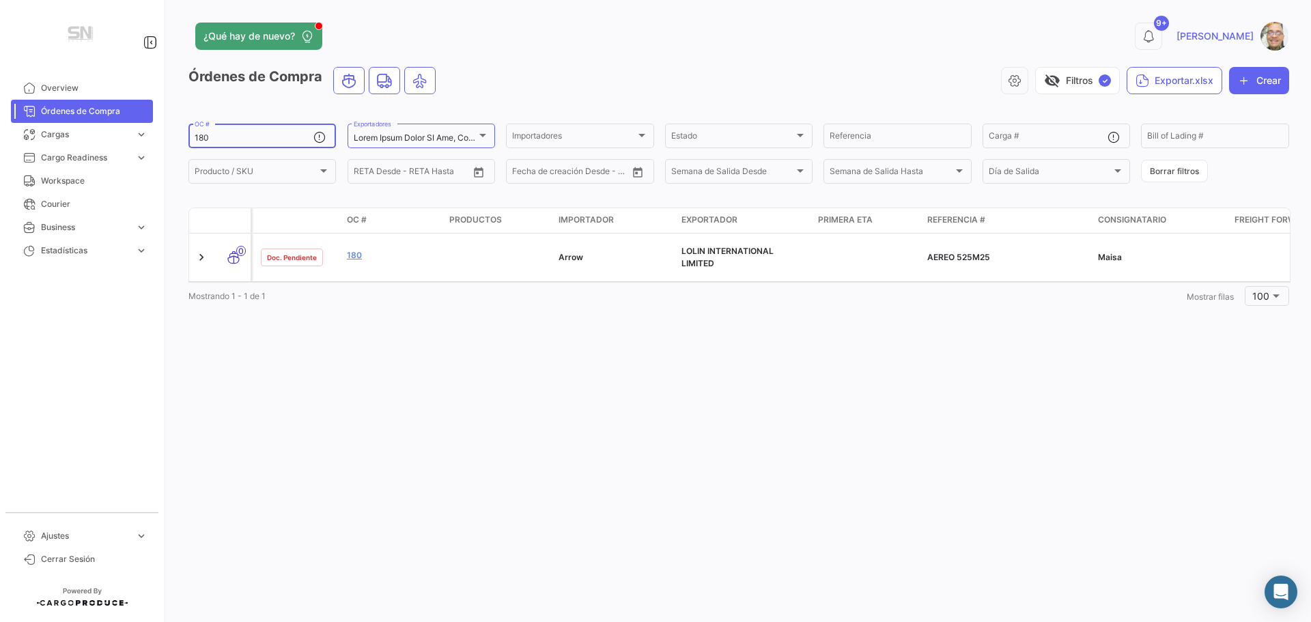
click at [242, 134] on input "180" at bounding box center [254, 138] width 119 height 10
type input "1"
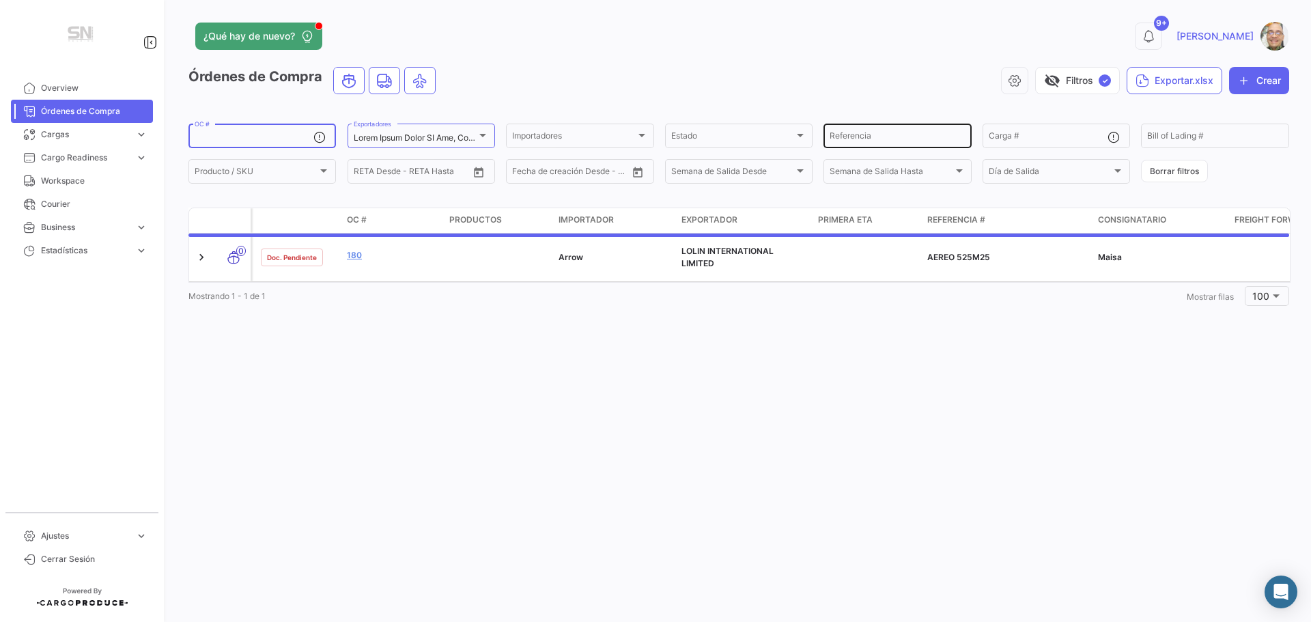
click at [850, 135] on input "Referencia" at bounding box center [897, 138] width 135 height 10
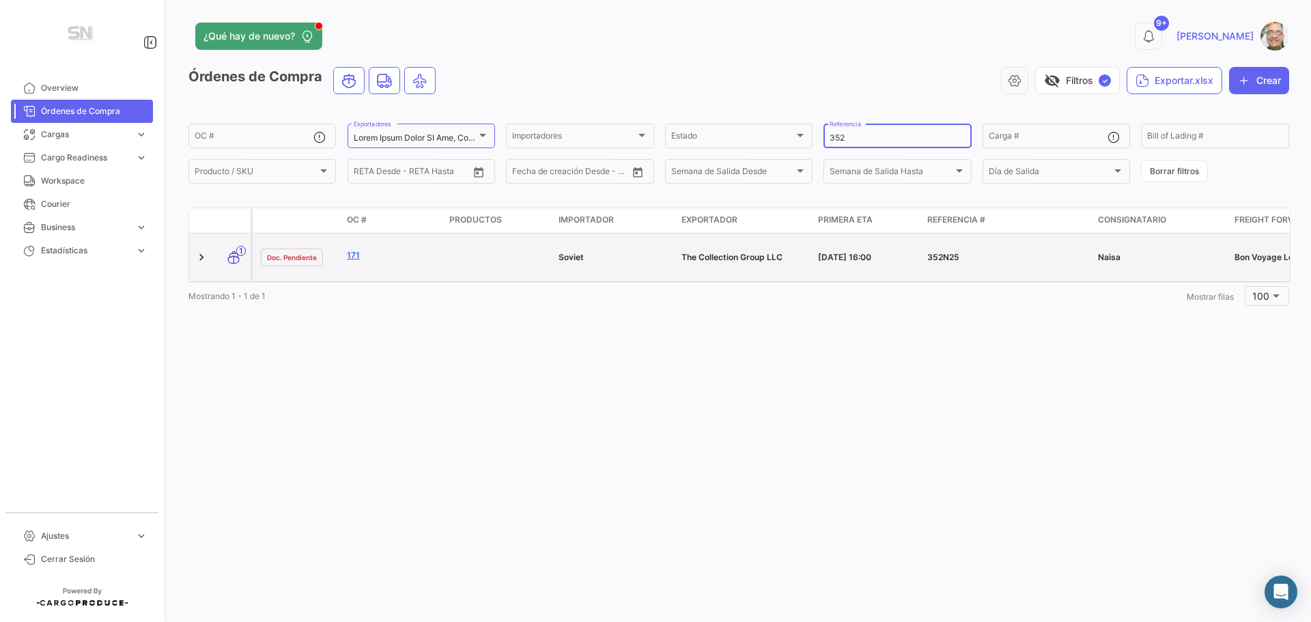
type input "352"
click at [361, 259] on link "171" at bounding box center [392, 255] width 91 height 12
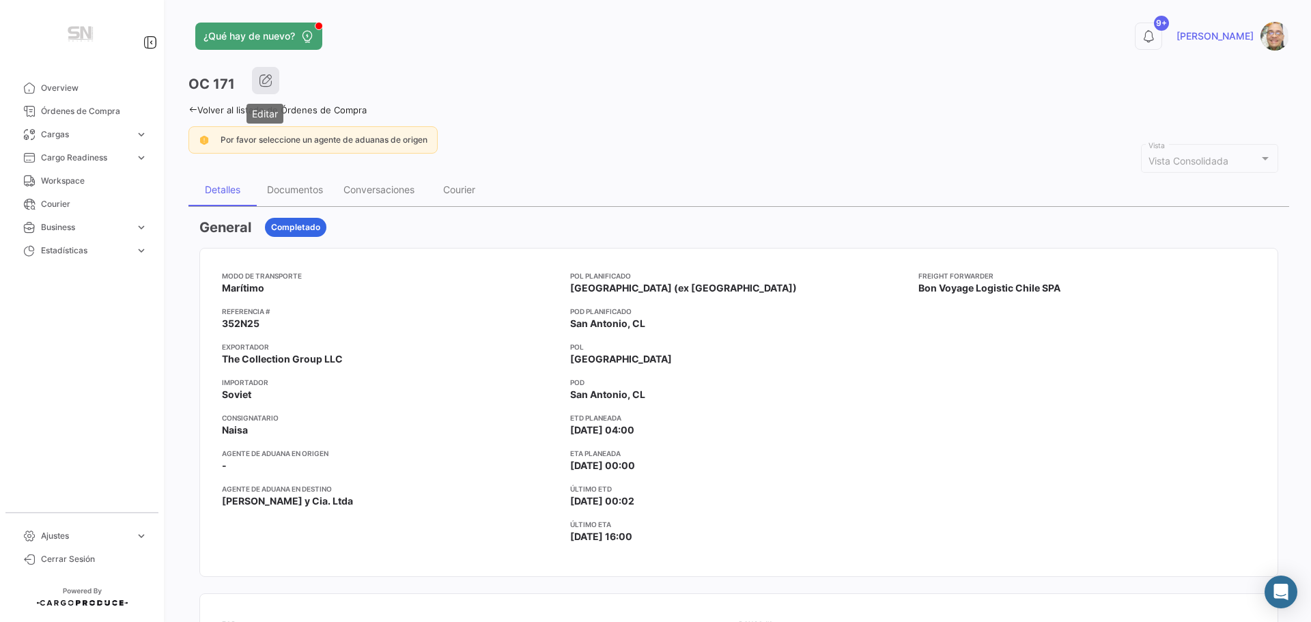
click at [266, 89] on button "button" at bounding box center [265, 80] width 27 height 27
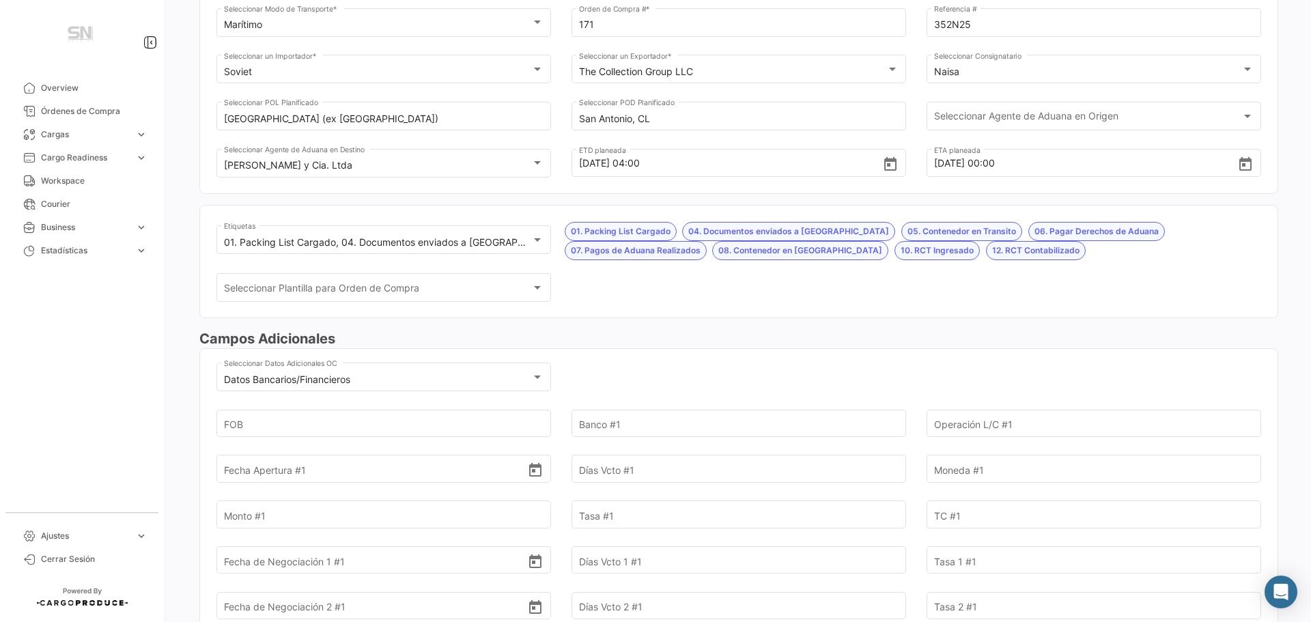
scroll to position [137, 0]
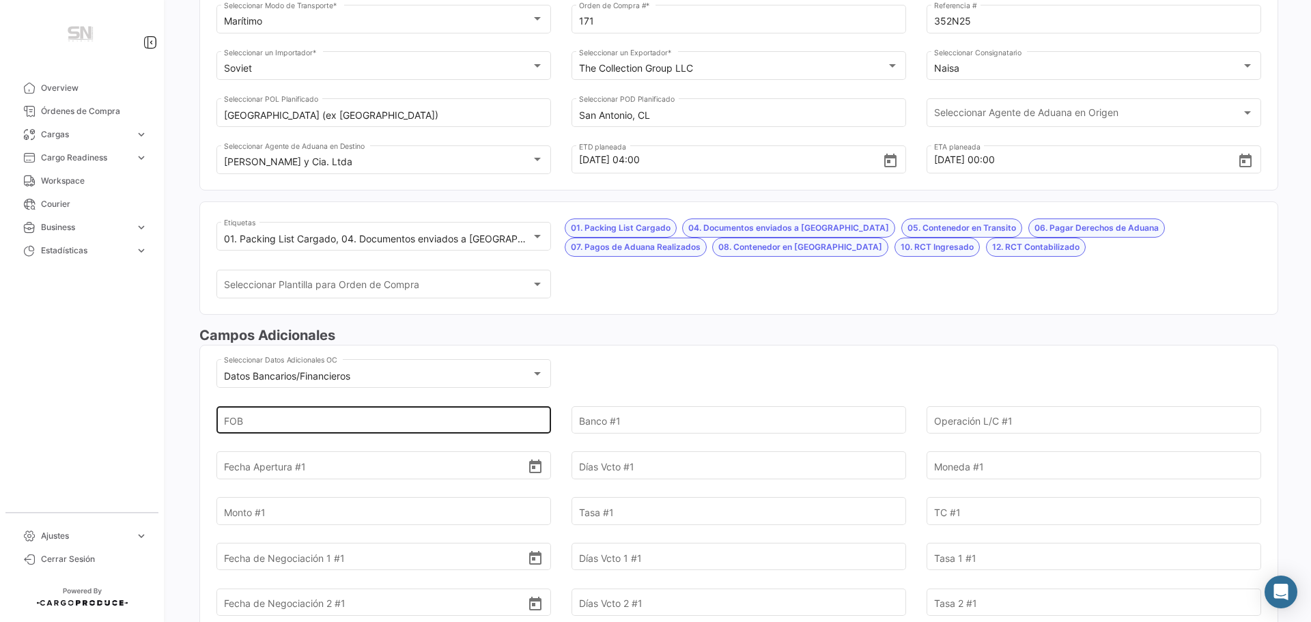
click at [292, 425] on input "FOB" at bounding box center [376, 420] width 304 height 48
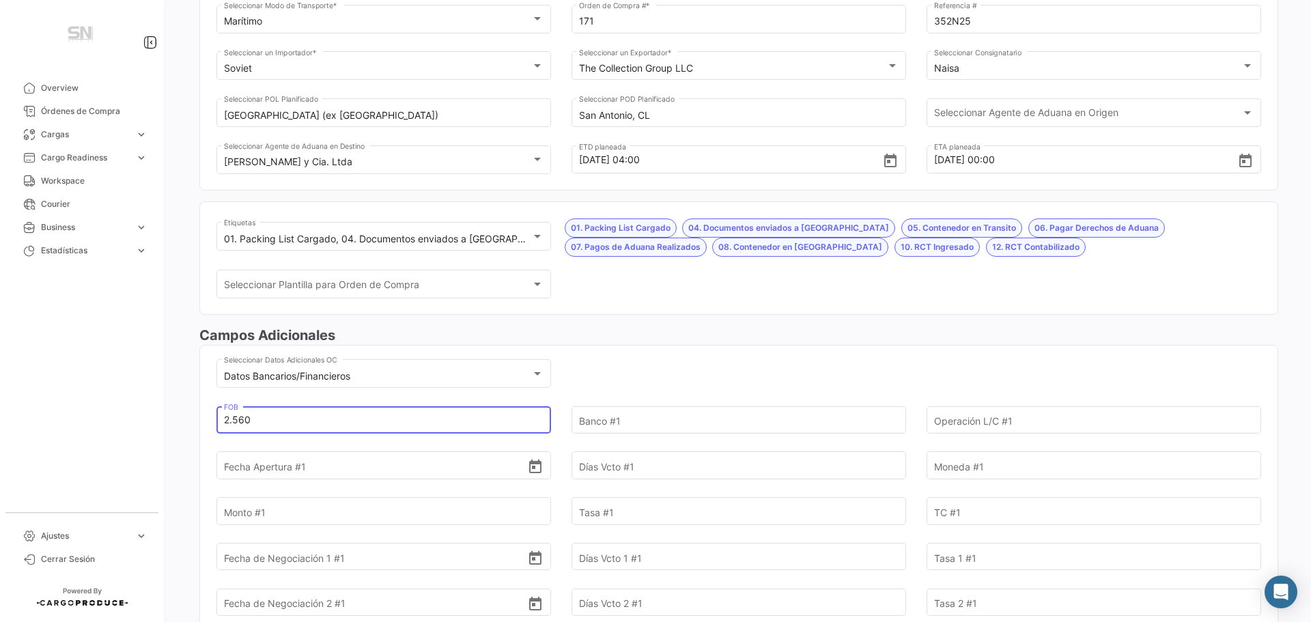
type input "2.560"
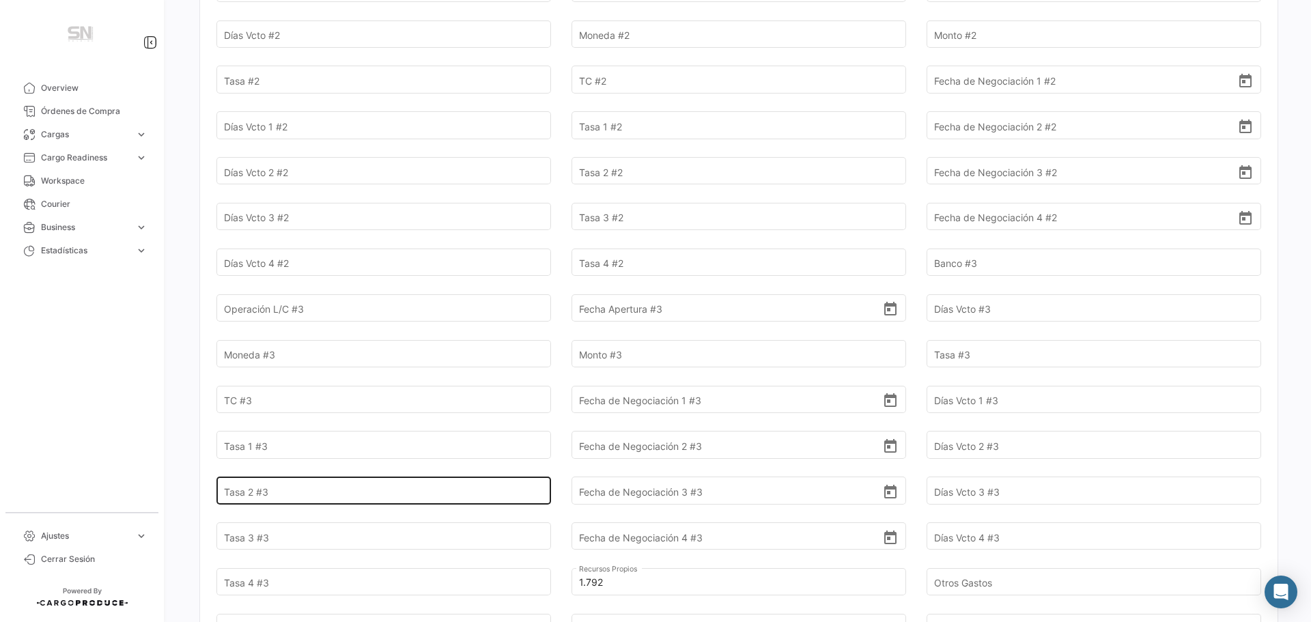
scroll to position [1093, 0]
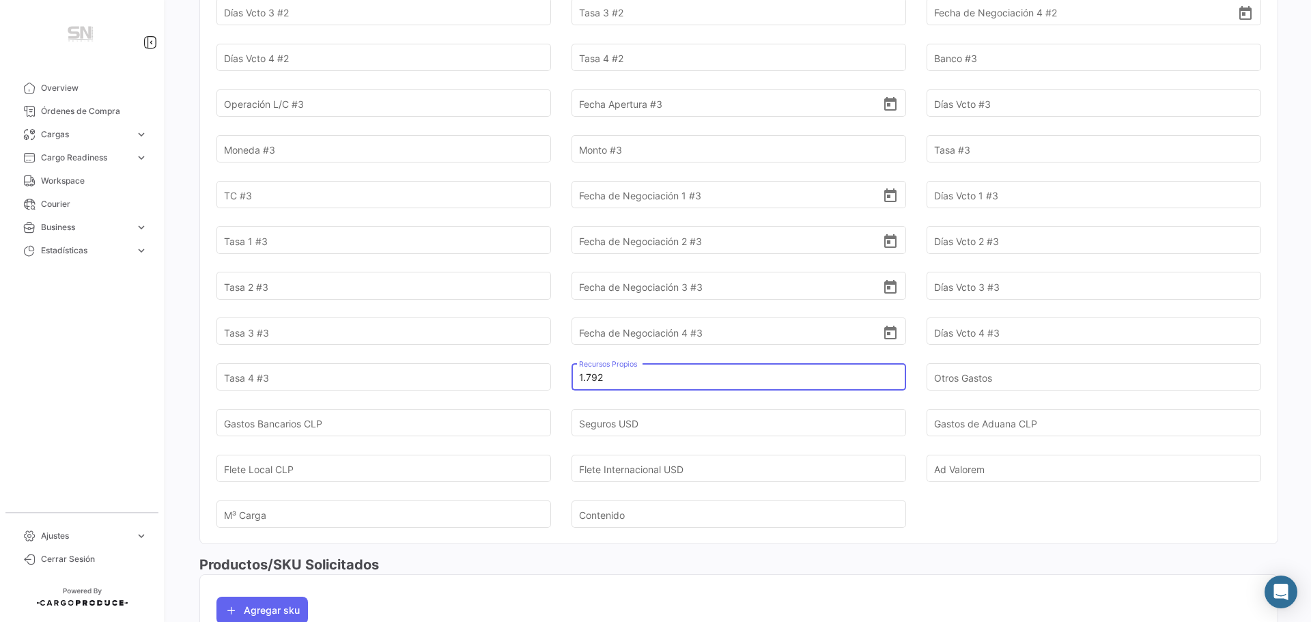
click at [615, 381] on input "1.792" at bounding box center [731, 378] width 304 height 48
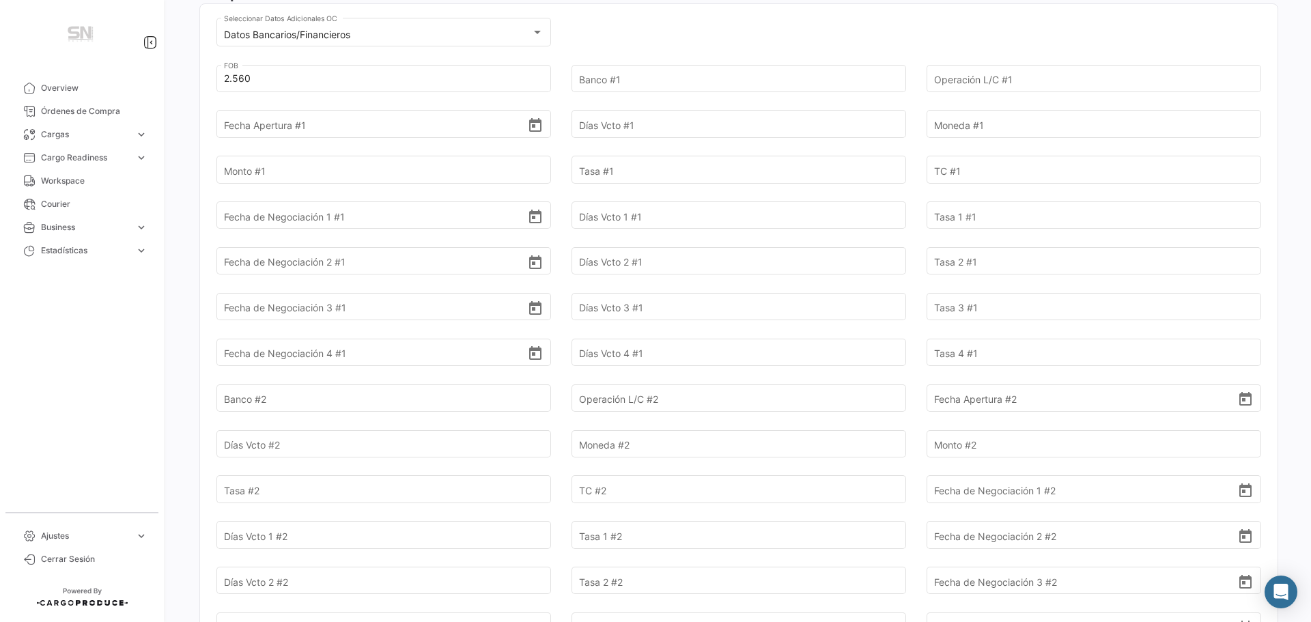
scroll to position [137, 0]
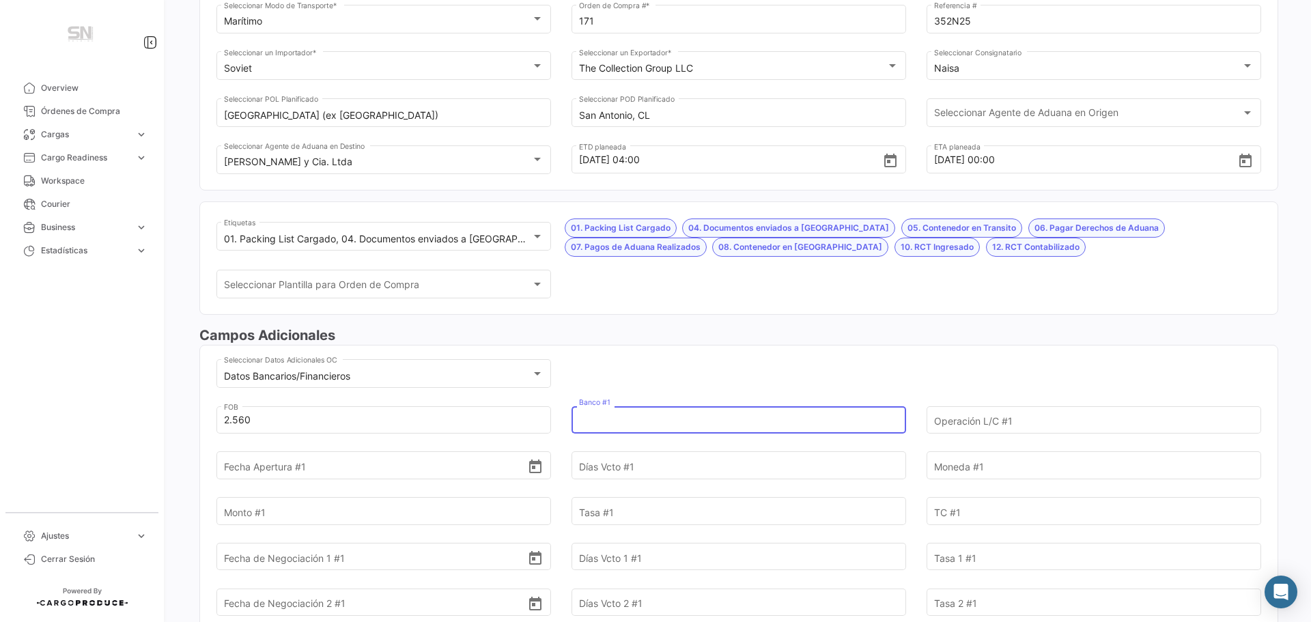
click at [612, 419] on input "Banco #1" at bounding box center [731, 420] width 304 height 48
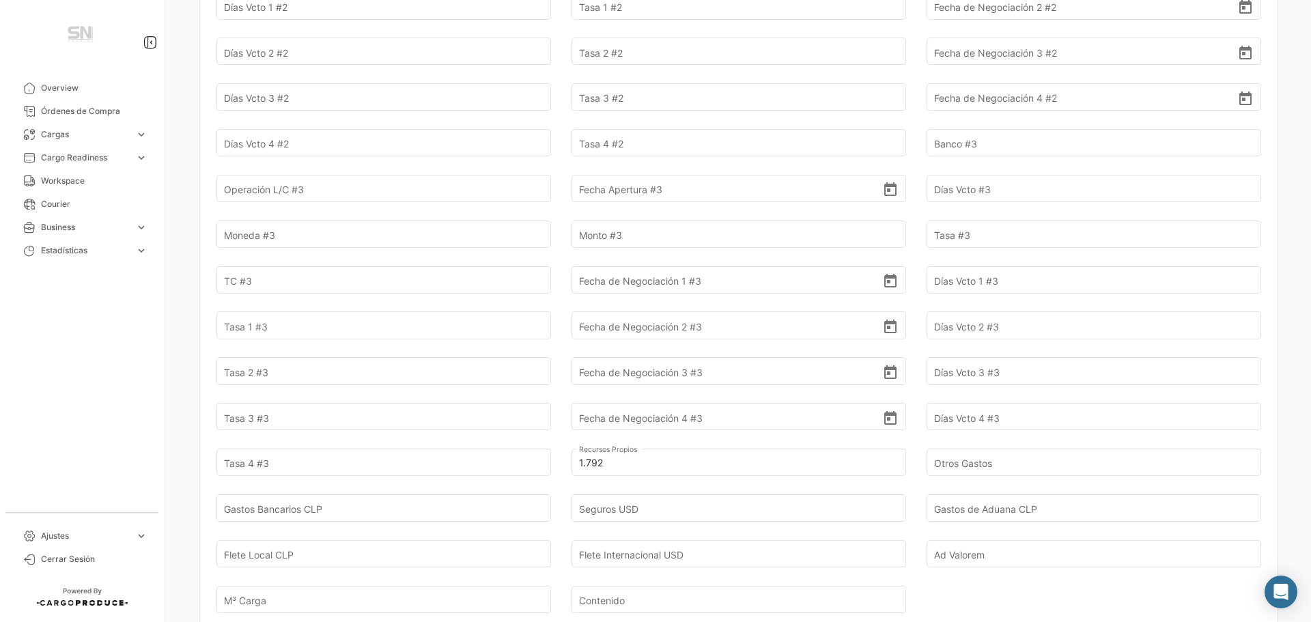
scroll to position [1093, 0]
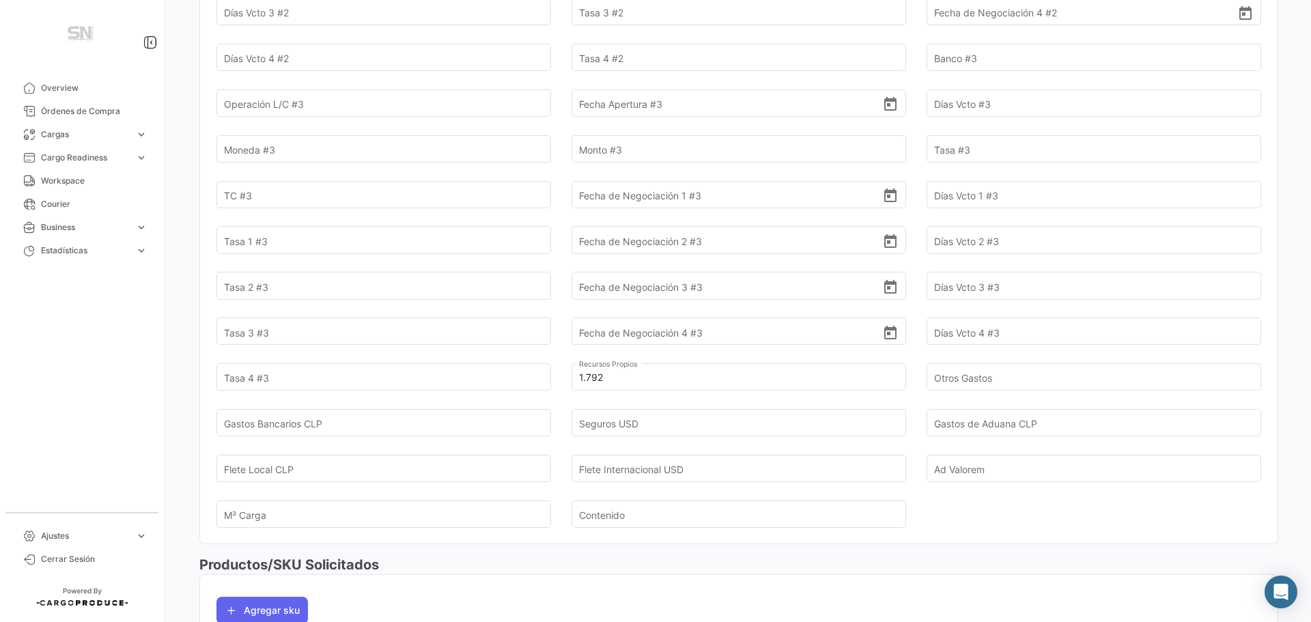
type input "Santander"
click at [674, 462] on input "Flete Internacional USD" at bounding box center [731, 469] width 304 height 48
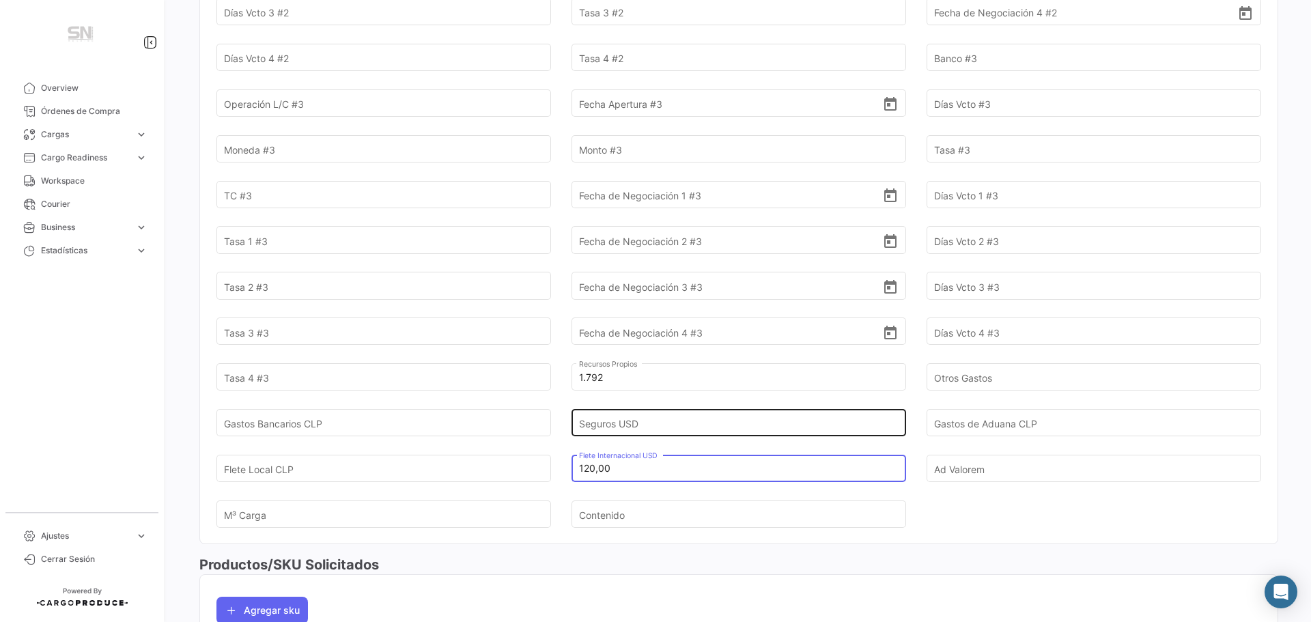
type input "120,00"
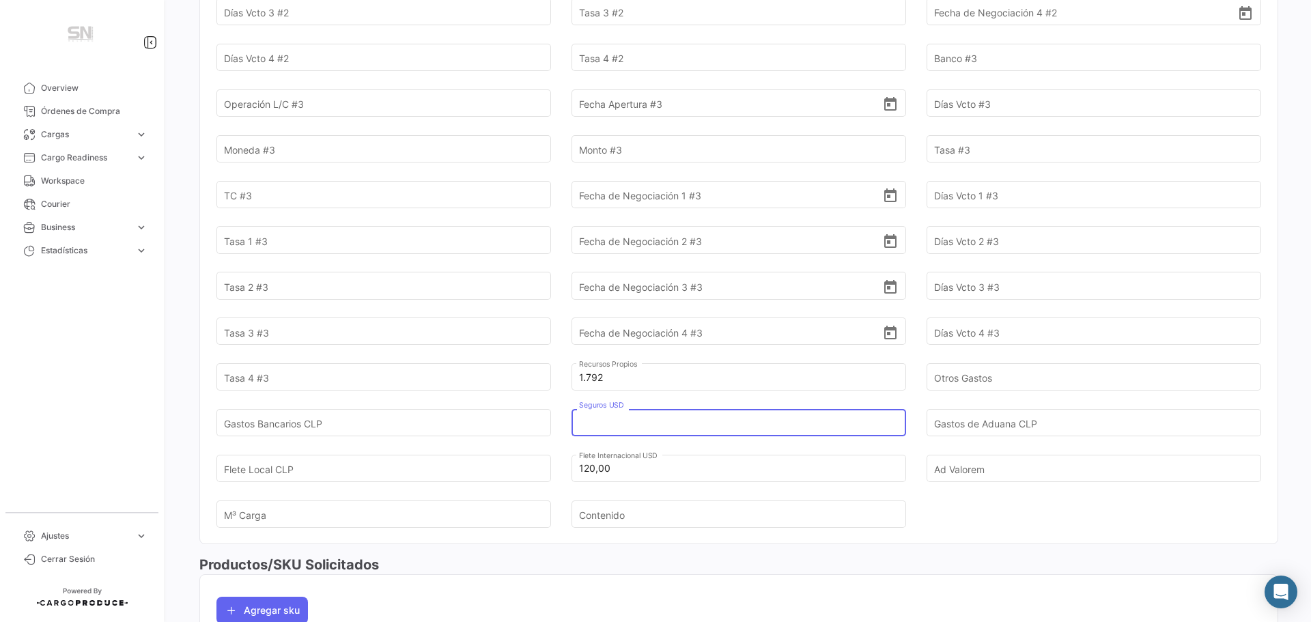
click at [611, 423] on input "Seguros USD" at bounding box center [731, 423] width 304 height 48
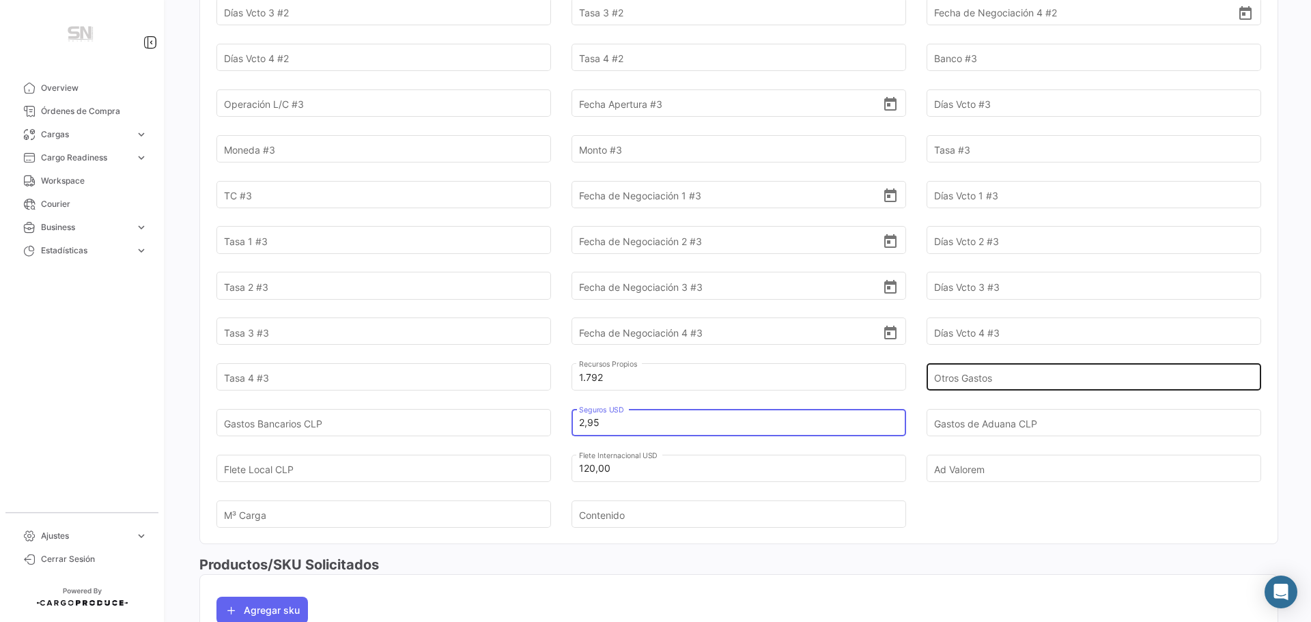
type input "2,95"
click at [1004, 371] on input "Otros Gastos" at bounding box center [1086, 378] width 304 height 48
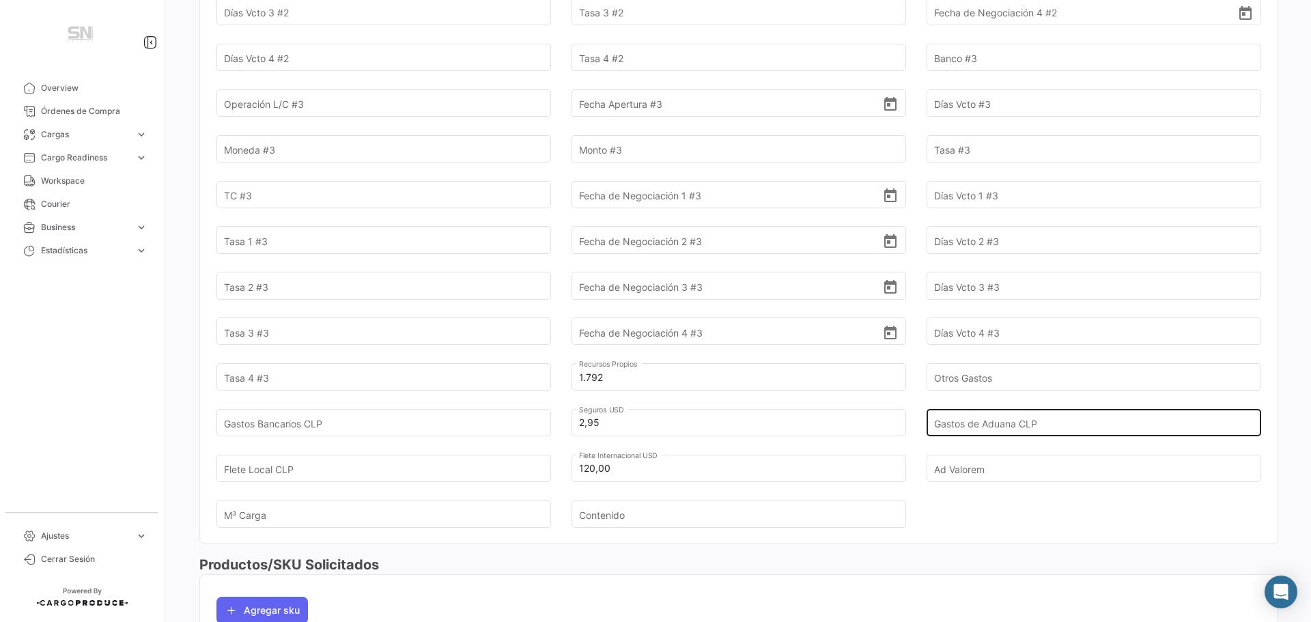
click at [954, 420] on input "Gastos de Aduana CLP" at bounding box center [1086, 423] width 304 height 48
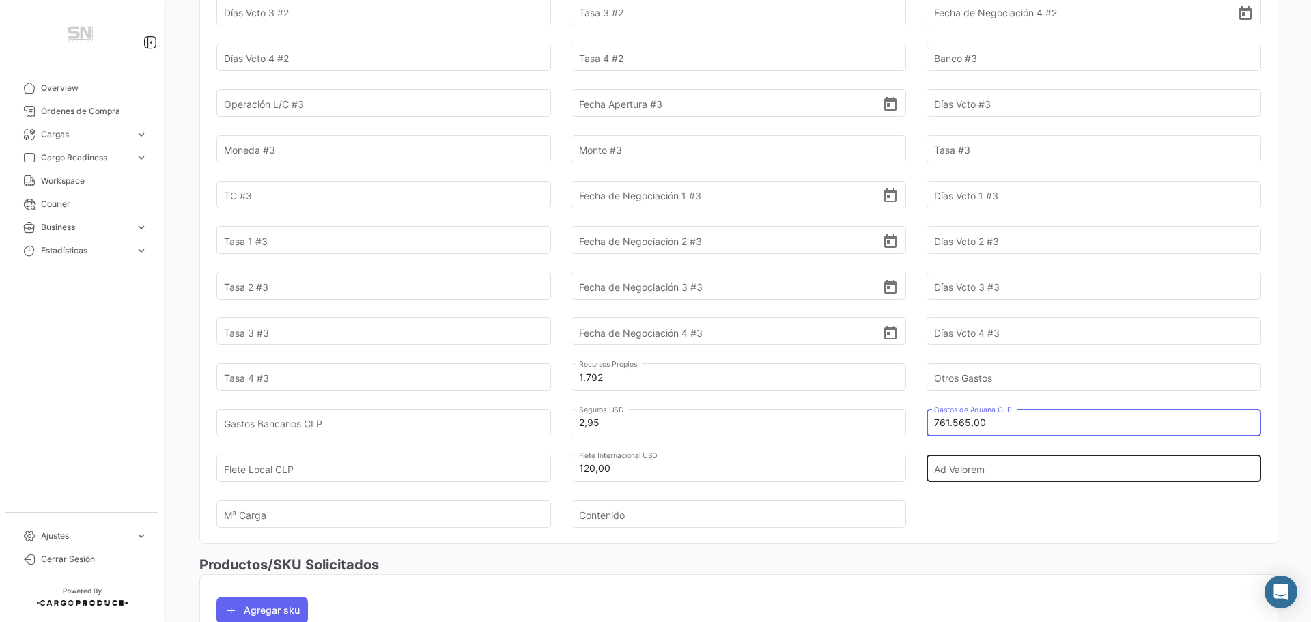
type input "761.565,00"
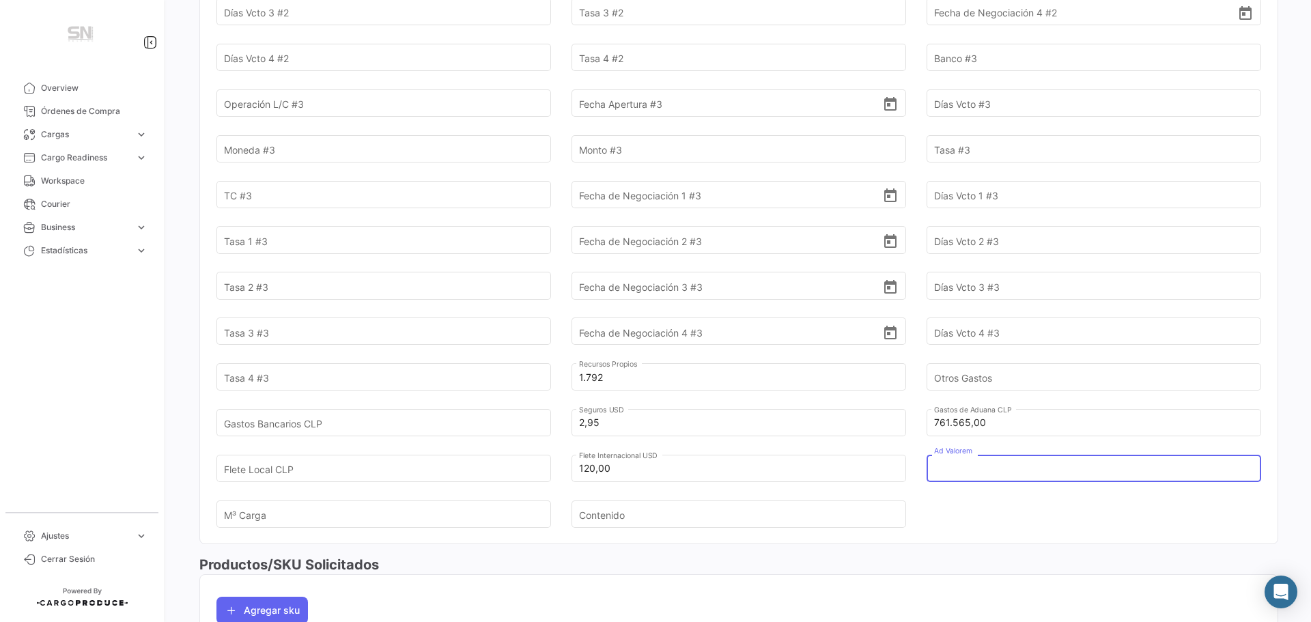
click at [968, 472] on input "Ad Valorem" at bounding box center [1086, 469] width 304 height 48
type input "156.165,00"
click at [340, 474] on input "Flete Local CLP" at bounding box center [376, 469] width 304 height 48
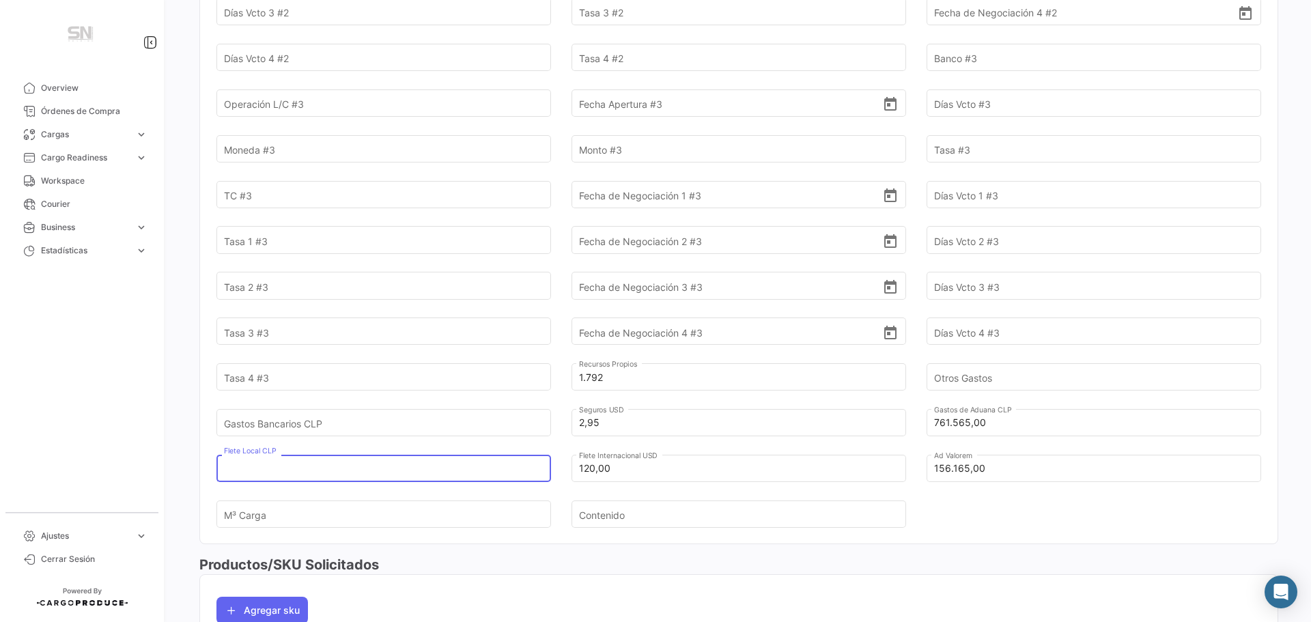
click at [302, 470] on input "Flete Local CLP" at bounding box center [376, 469] width 304 height 48
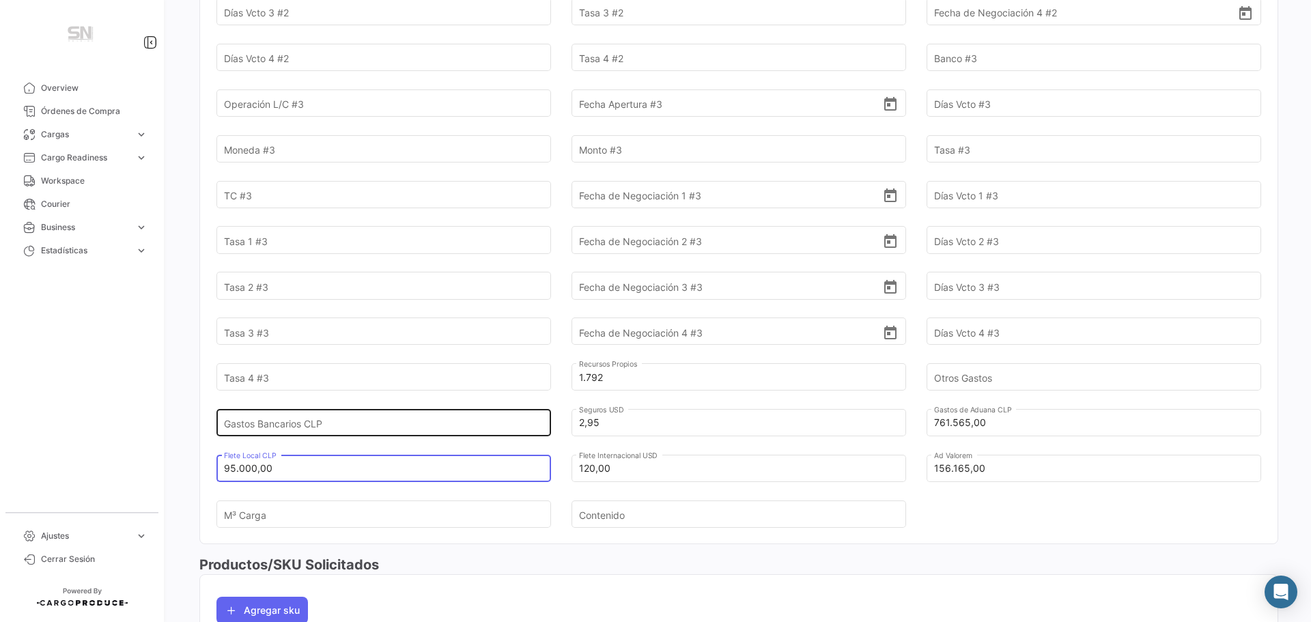
type input "95.000,00"
click at [393, 427] on input "Gastos Bancarios CLP" at bounding box center [376, 423] width 304 height 48
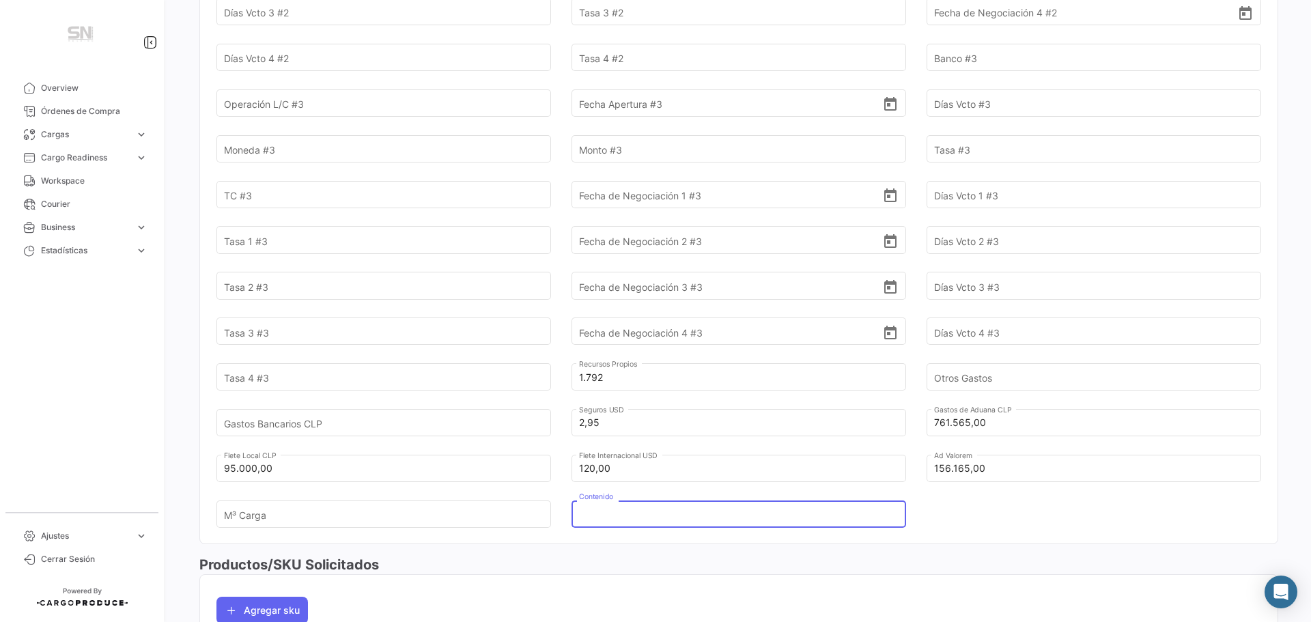
click at [639, 511] on input "Contenido" at bounding box center [731, 514] width 304 height 48
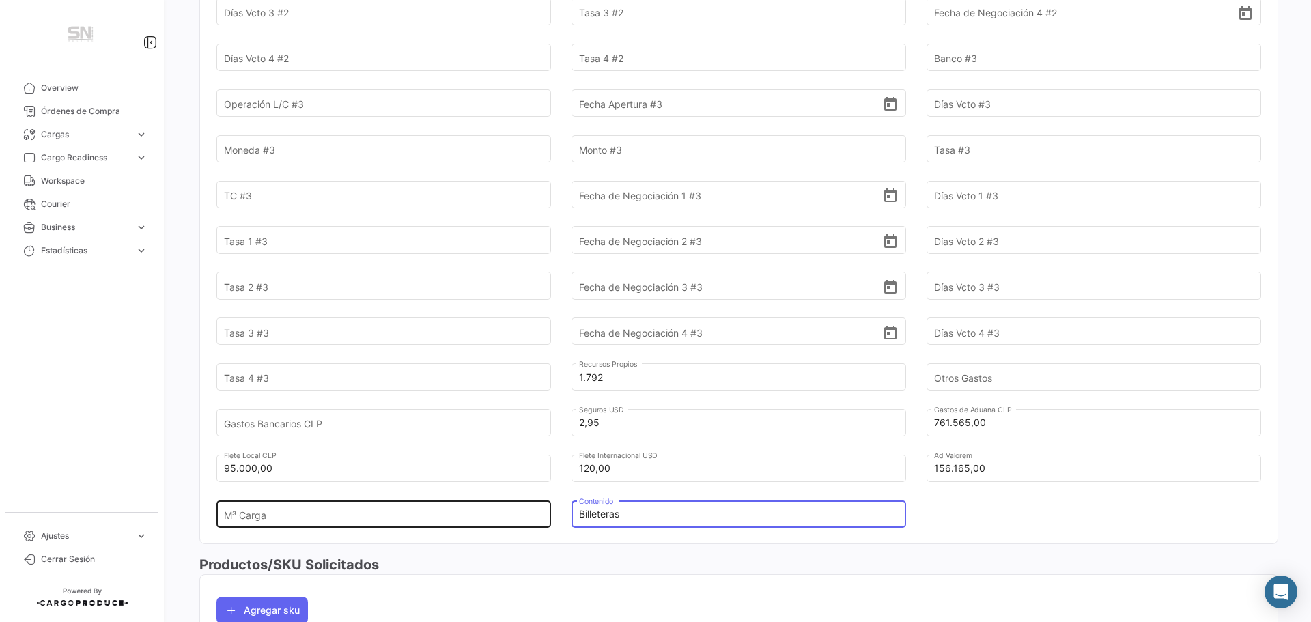
type input "Billeteras"
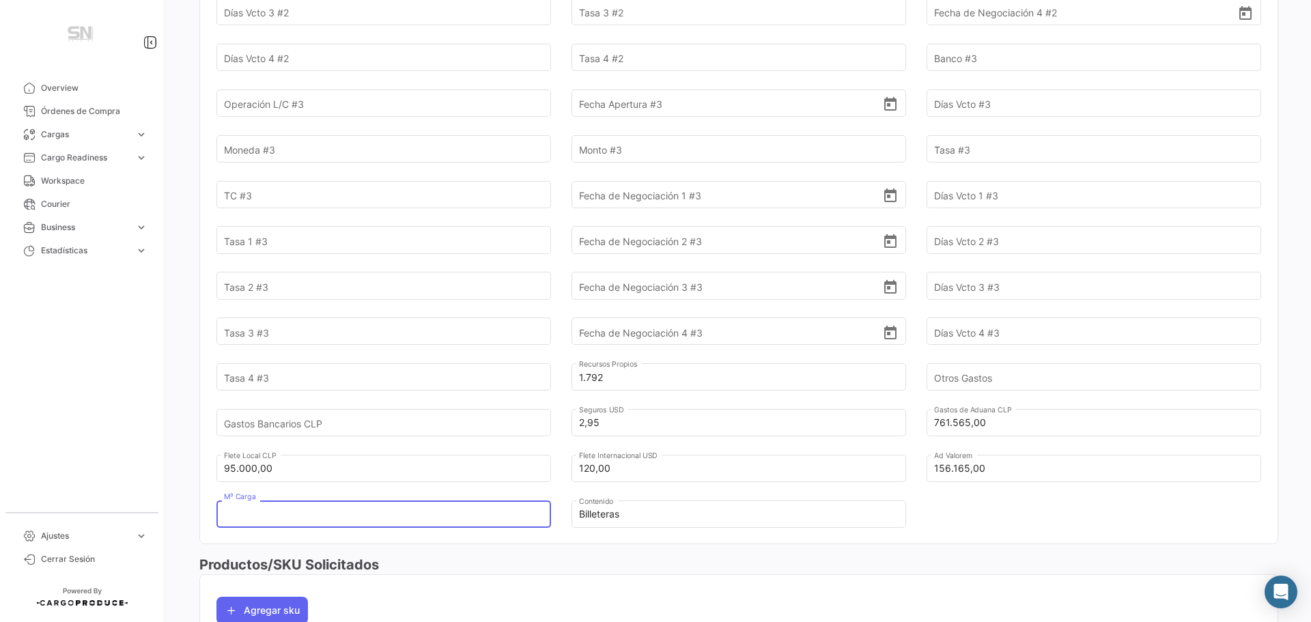
click at [392, 520] on input "M³ Carga" at bounding box center [376, 514] width 304 height 48
click at [246, 520] on input "M³ Carga" at bounding box center [376, 514] width 304 height 48
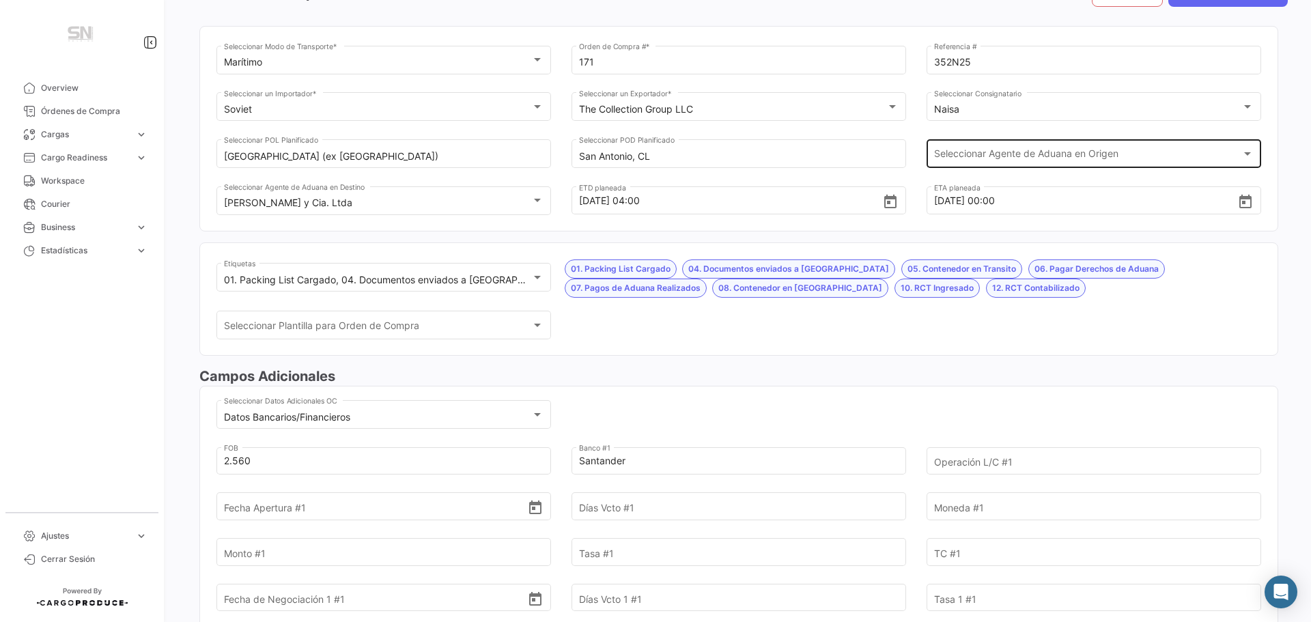
scroll to position [0, 0]
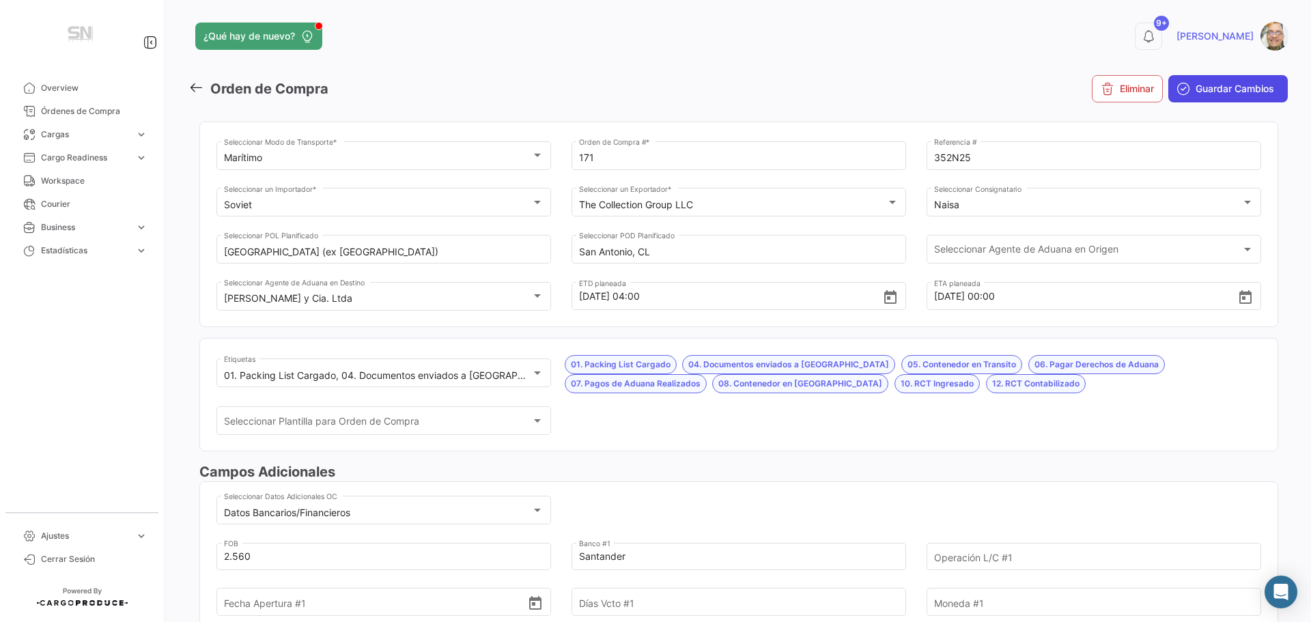
type input "1"
click at [1202, 94] on span "Guardar Cambios" at bounding box center [1235, 89] width 79 height 14
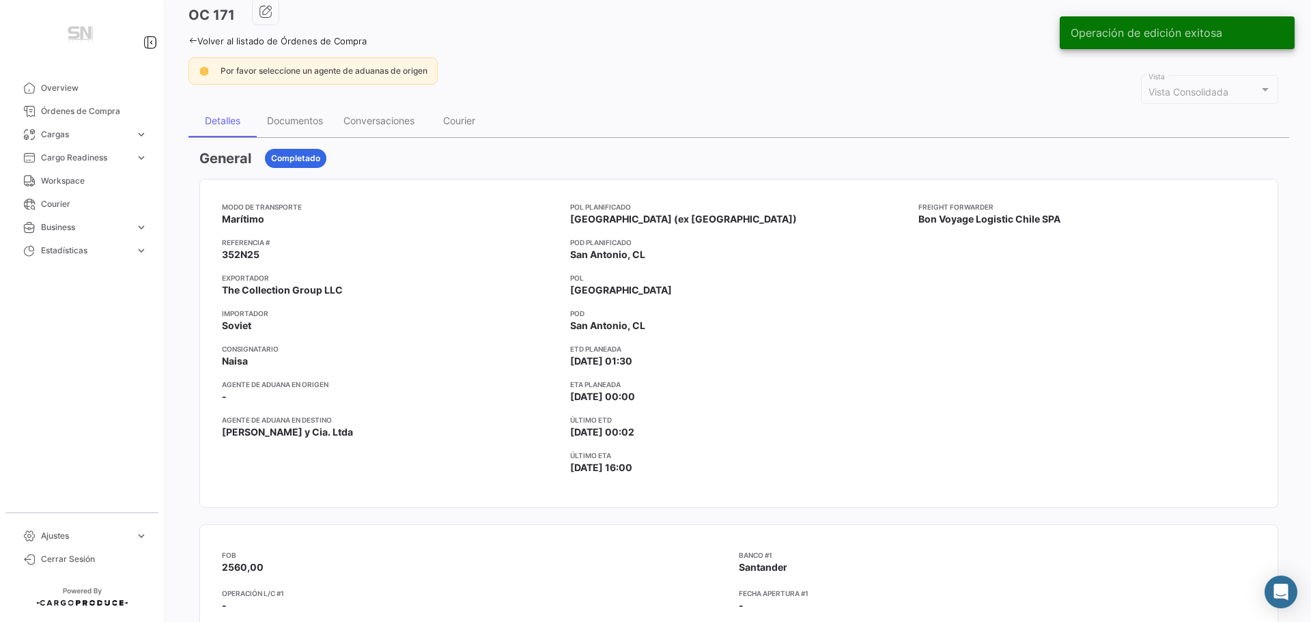
scroll to position [205, 0]
